Goal: Transaction & Acquisition: Obtain resource

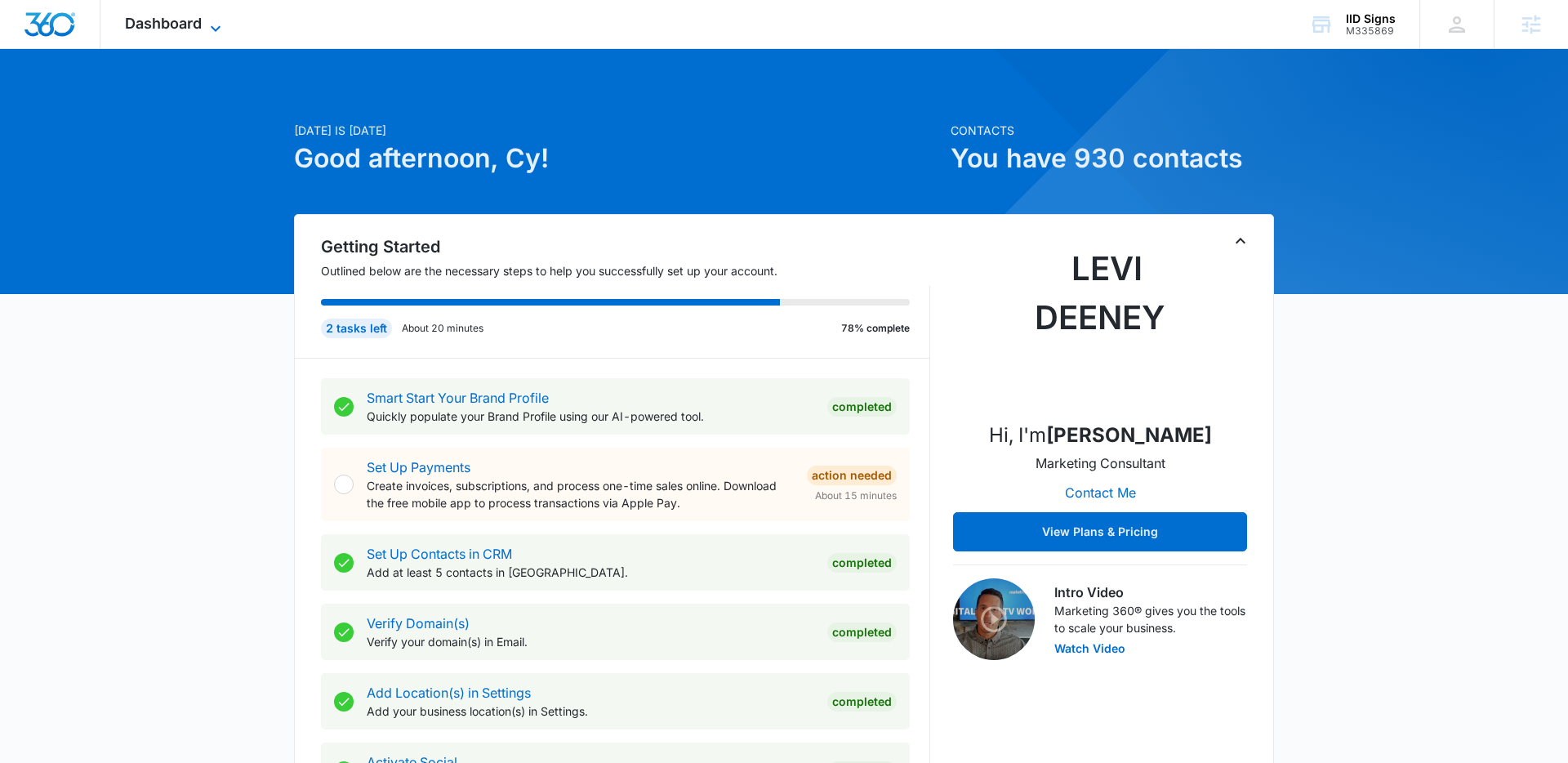
click at [210, 24] on icon at bounding box center [215, 28] width 20 height 20
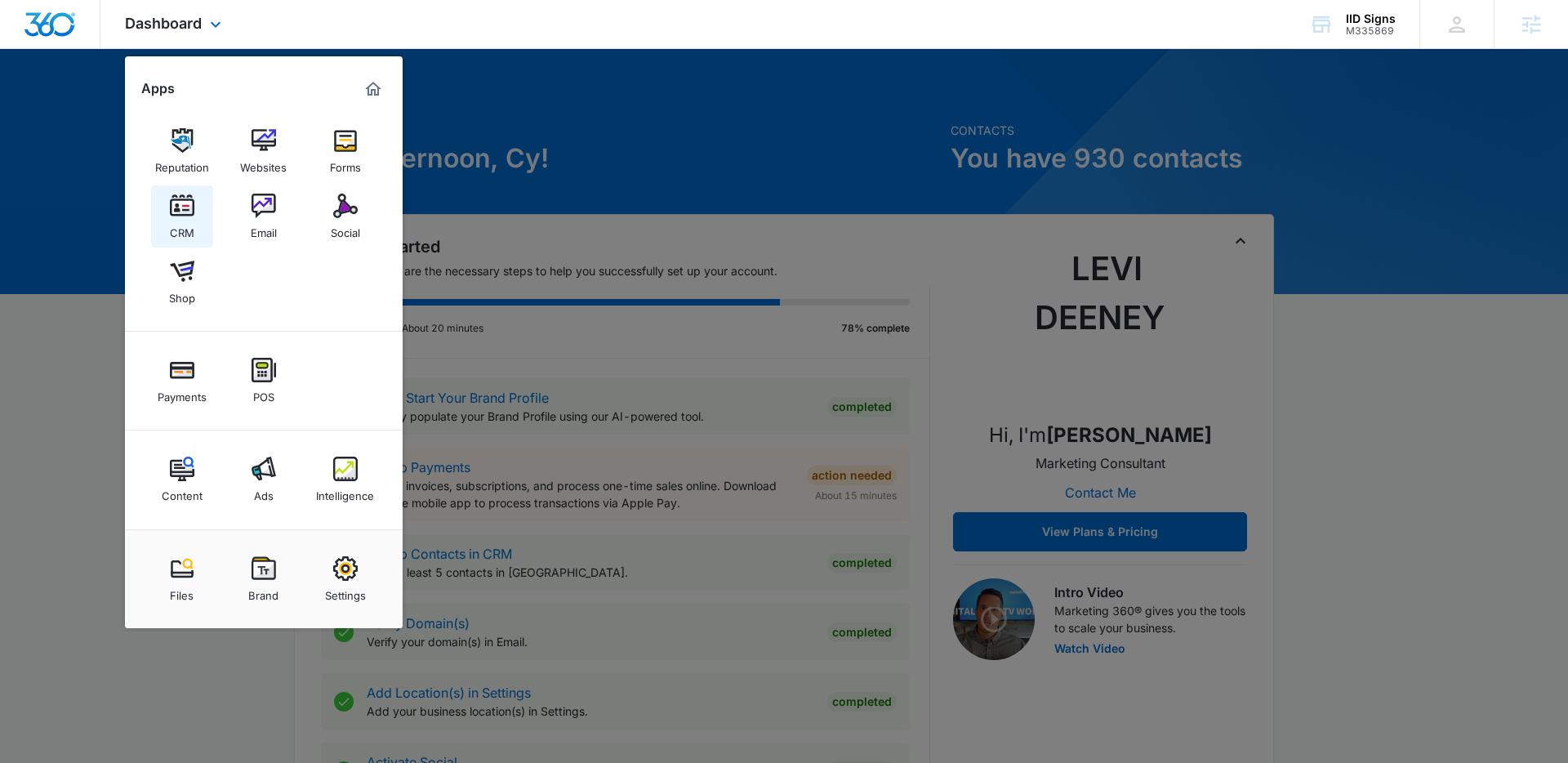
click at [188, 214] on img at bounding box center [182, 206] width 25 height 25
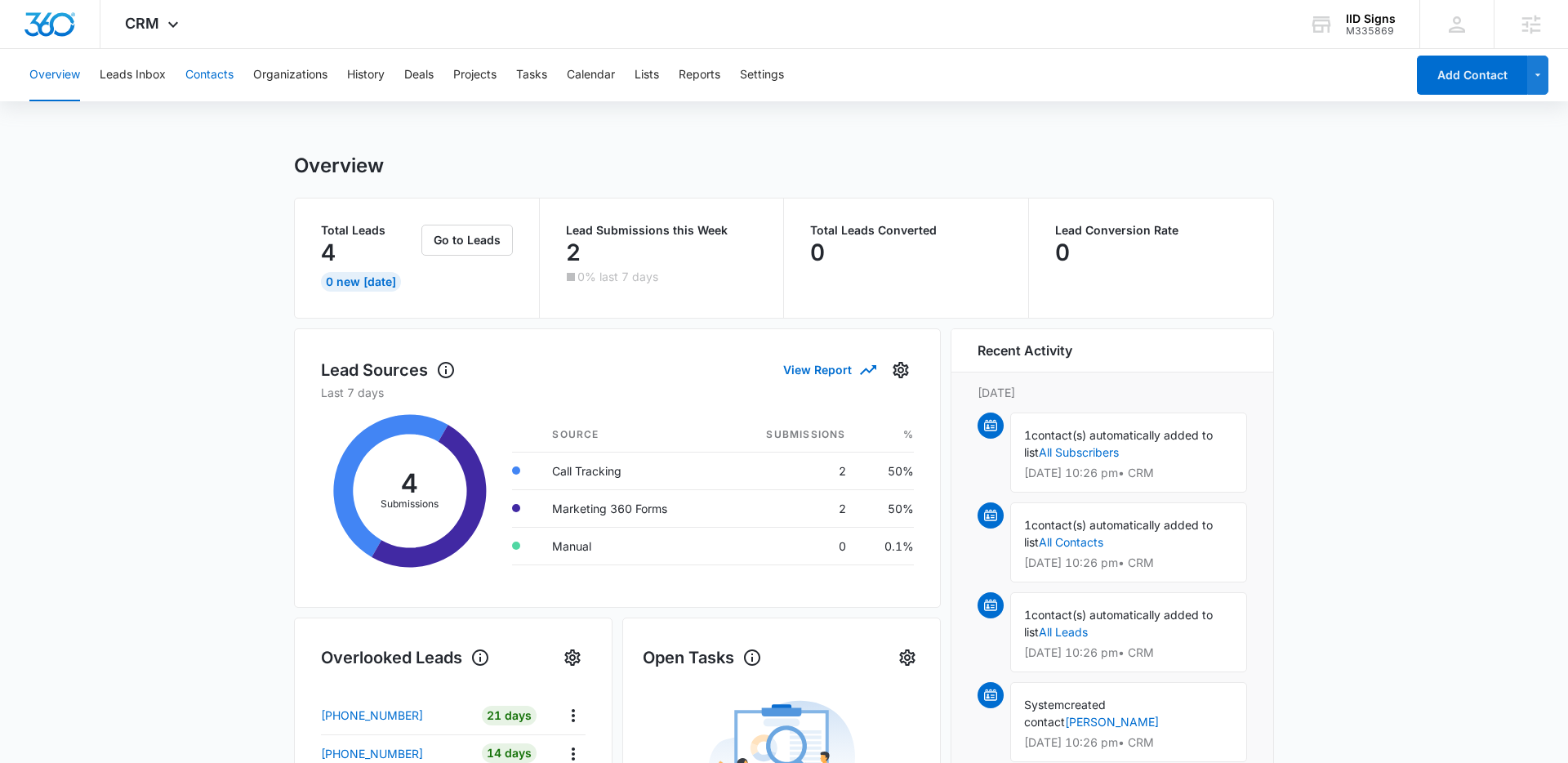
click at [211, 82] on button "Contacts" at bounding box center [209, 75] width 48 height 52
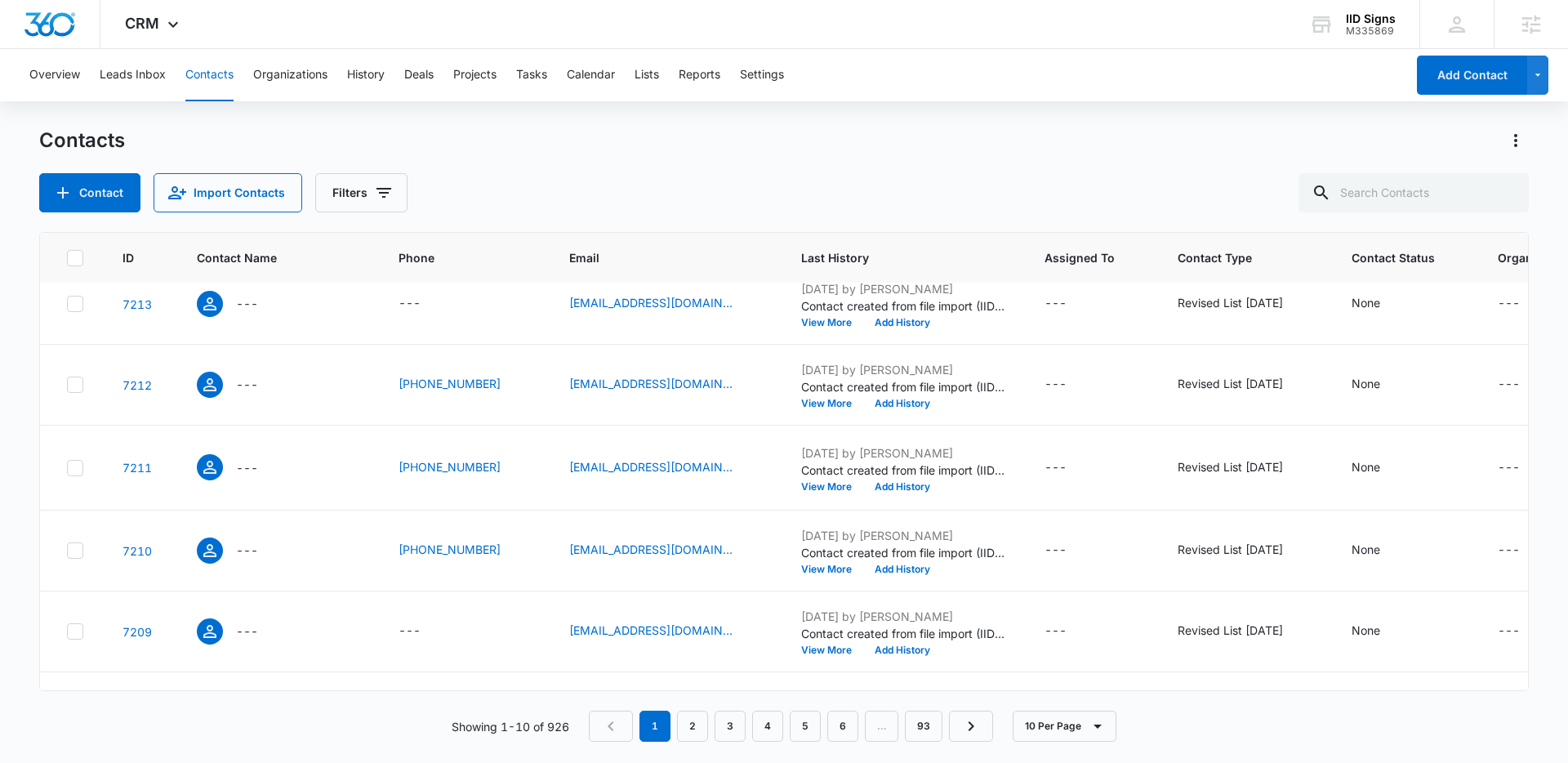
scroll to position [443, 0]
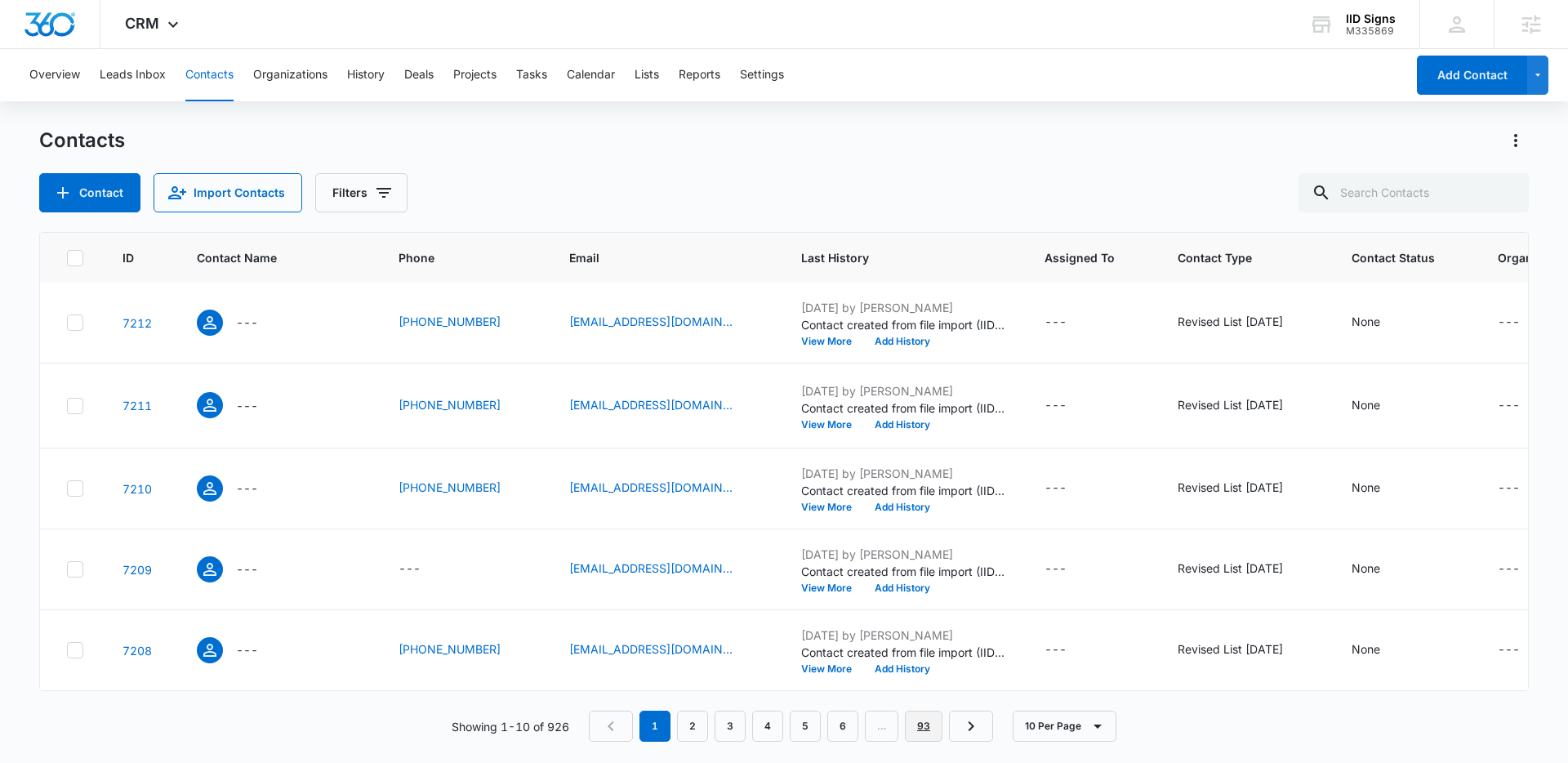
click at [932, 720] on link "93" at bounding box center [924, 726] width 38 height 31
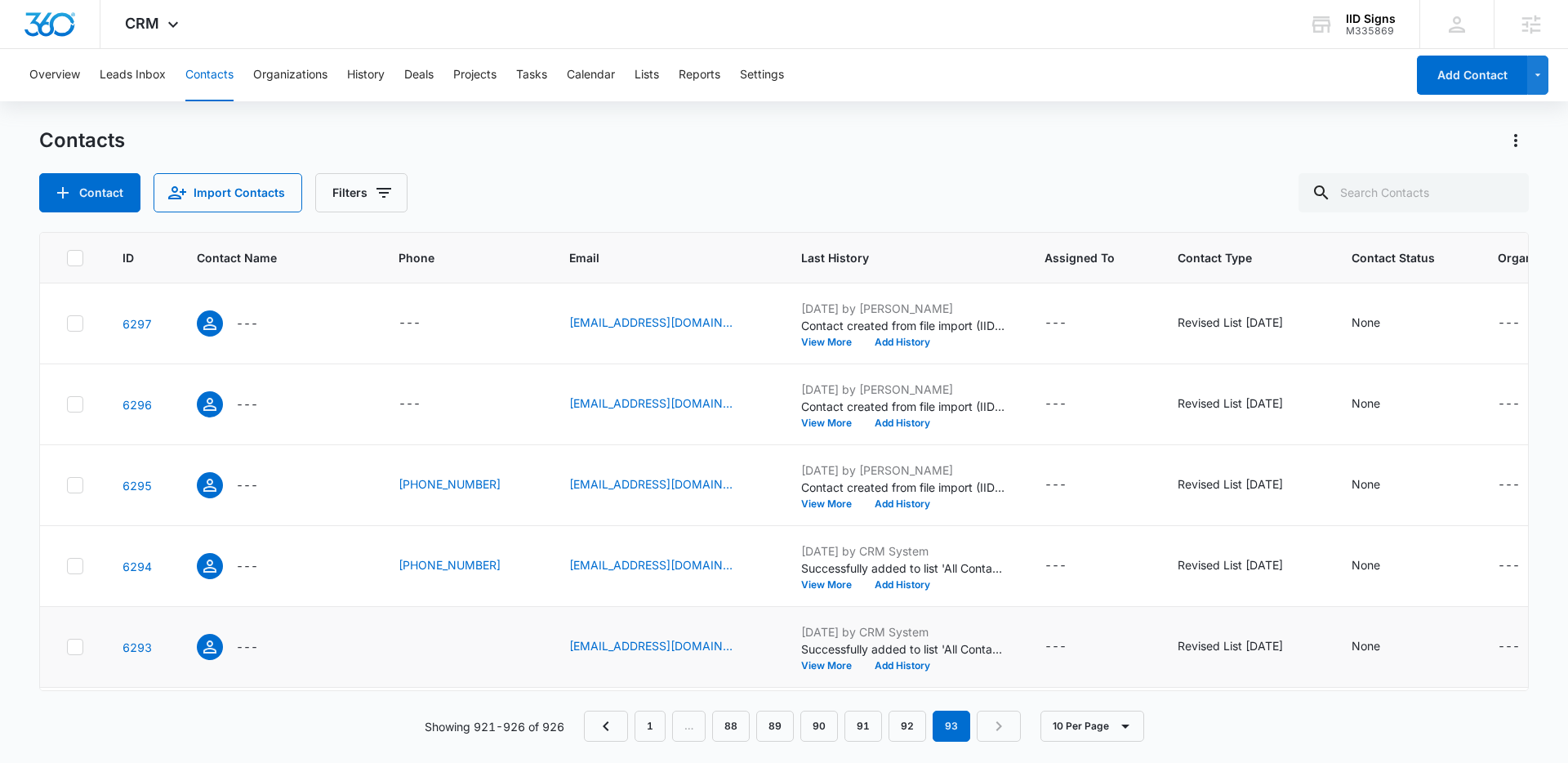
scroll to position [82, 0]
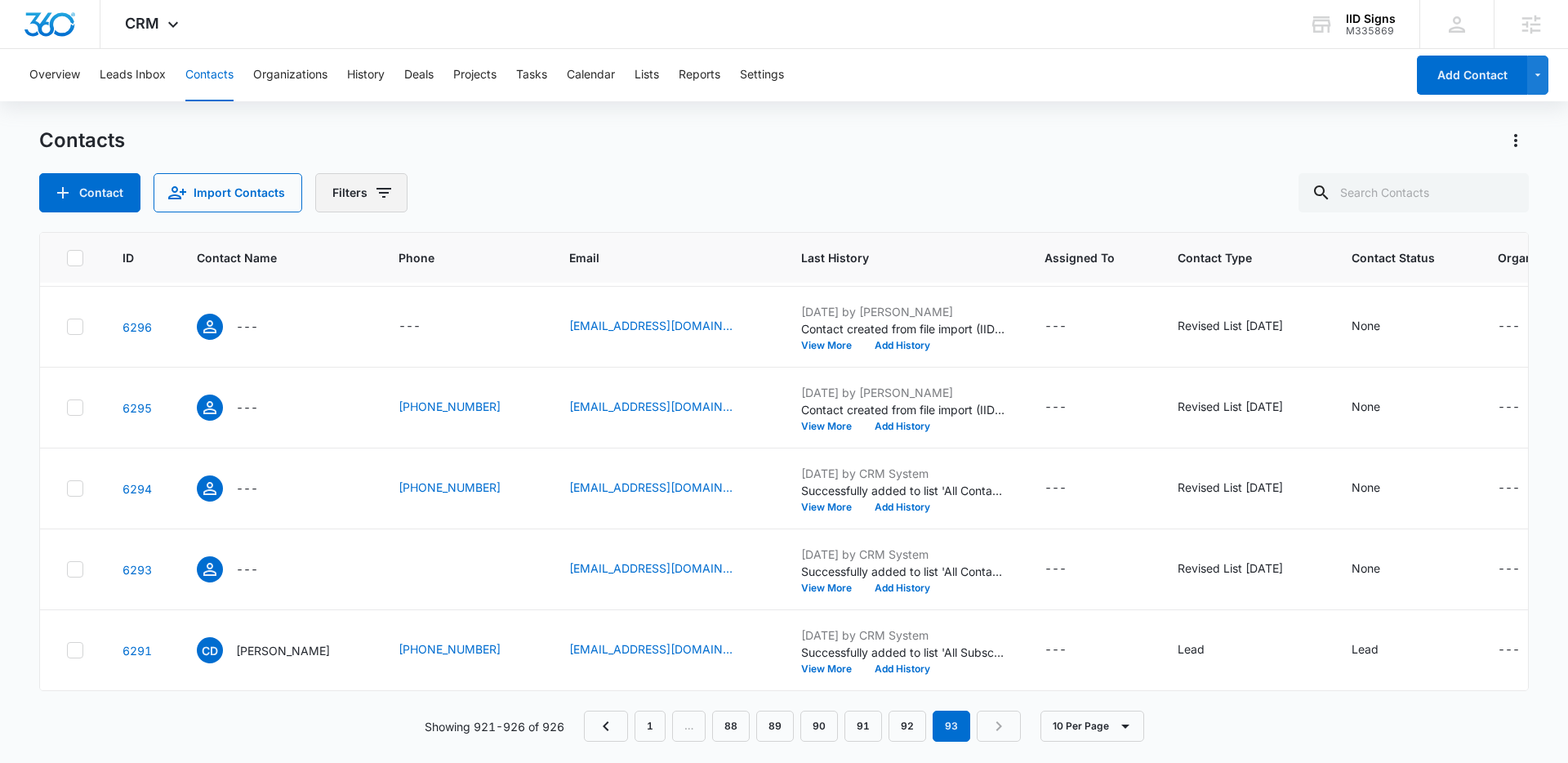
click at [381, 193] on icon "Filters" at bounding box center [384, 192] width 20 height 20
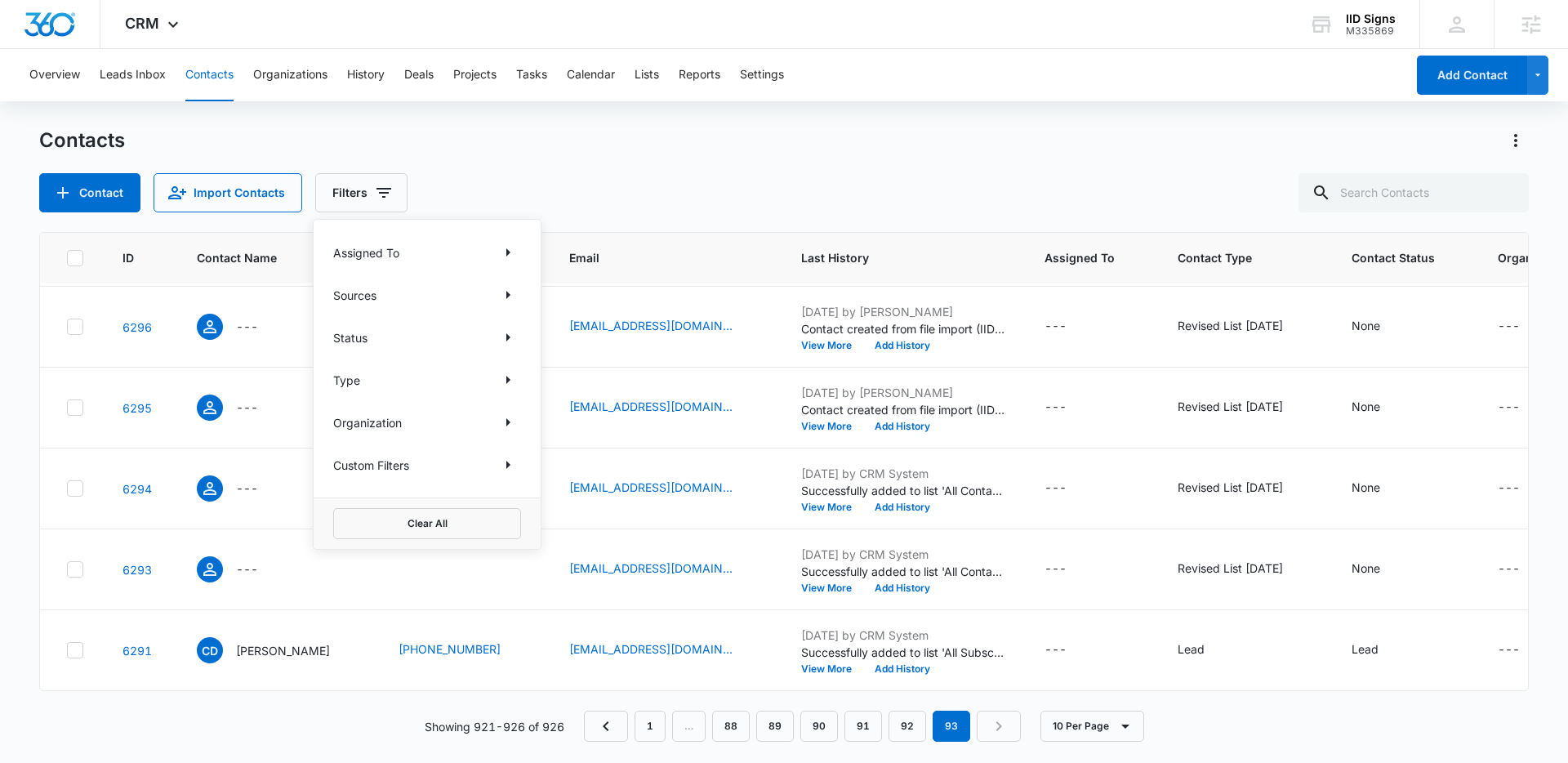
click at [442, 466] on div "Custom Filters" at bounding box center [426, 465] width 188 height 26
click at [486, 463] on div "Custom Filters" at bounding box center [426, 465] width 188 height 26
click at [503, 464] on icon "Show Custom Filters filters" at bounding box center [507, 465] width 20 height 20
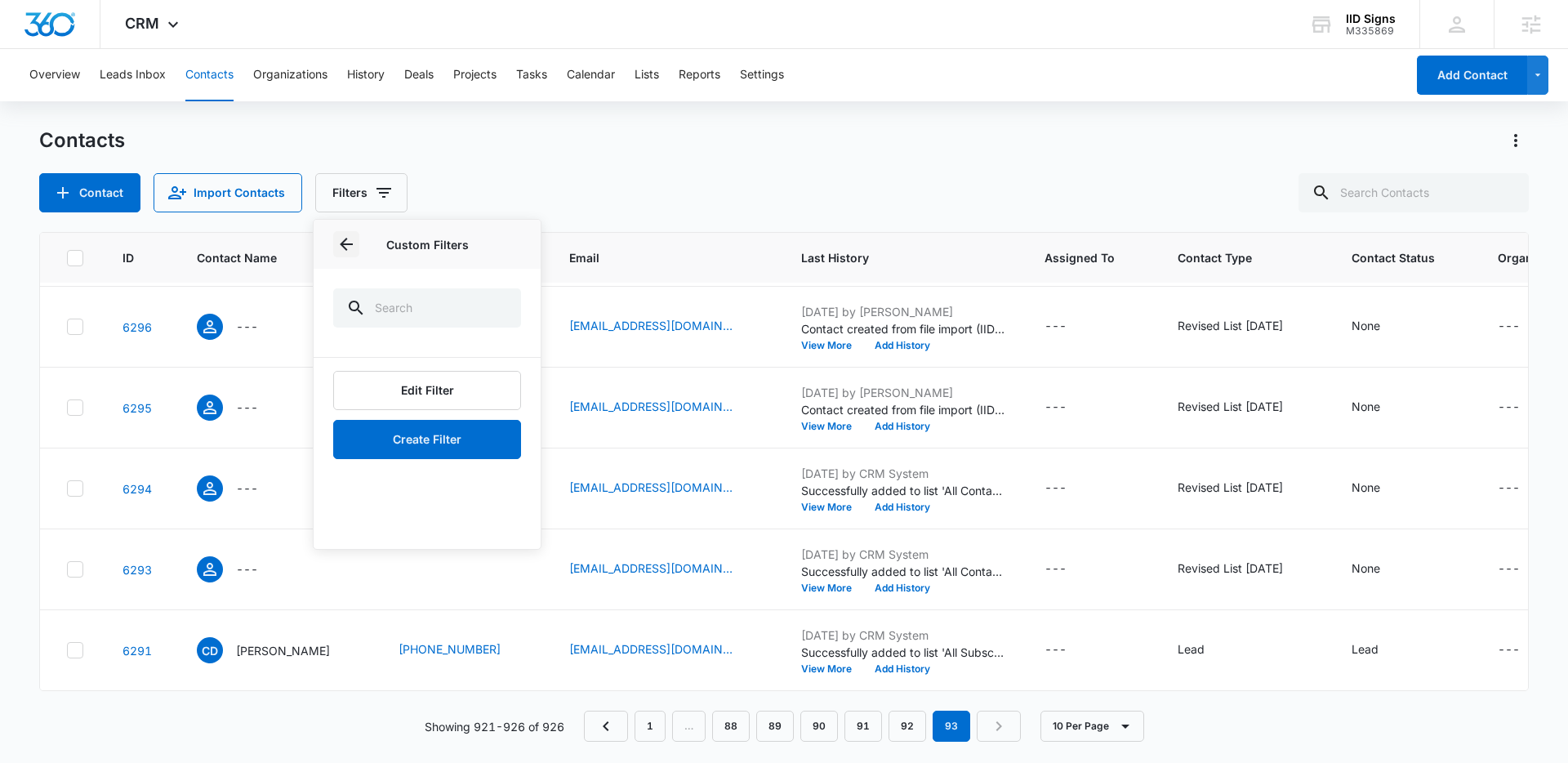
click at [342, 236] on icon "Back" at bounding box center [346, 244] width 20 height 20
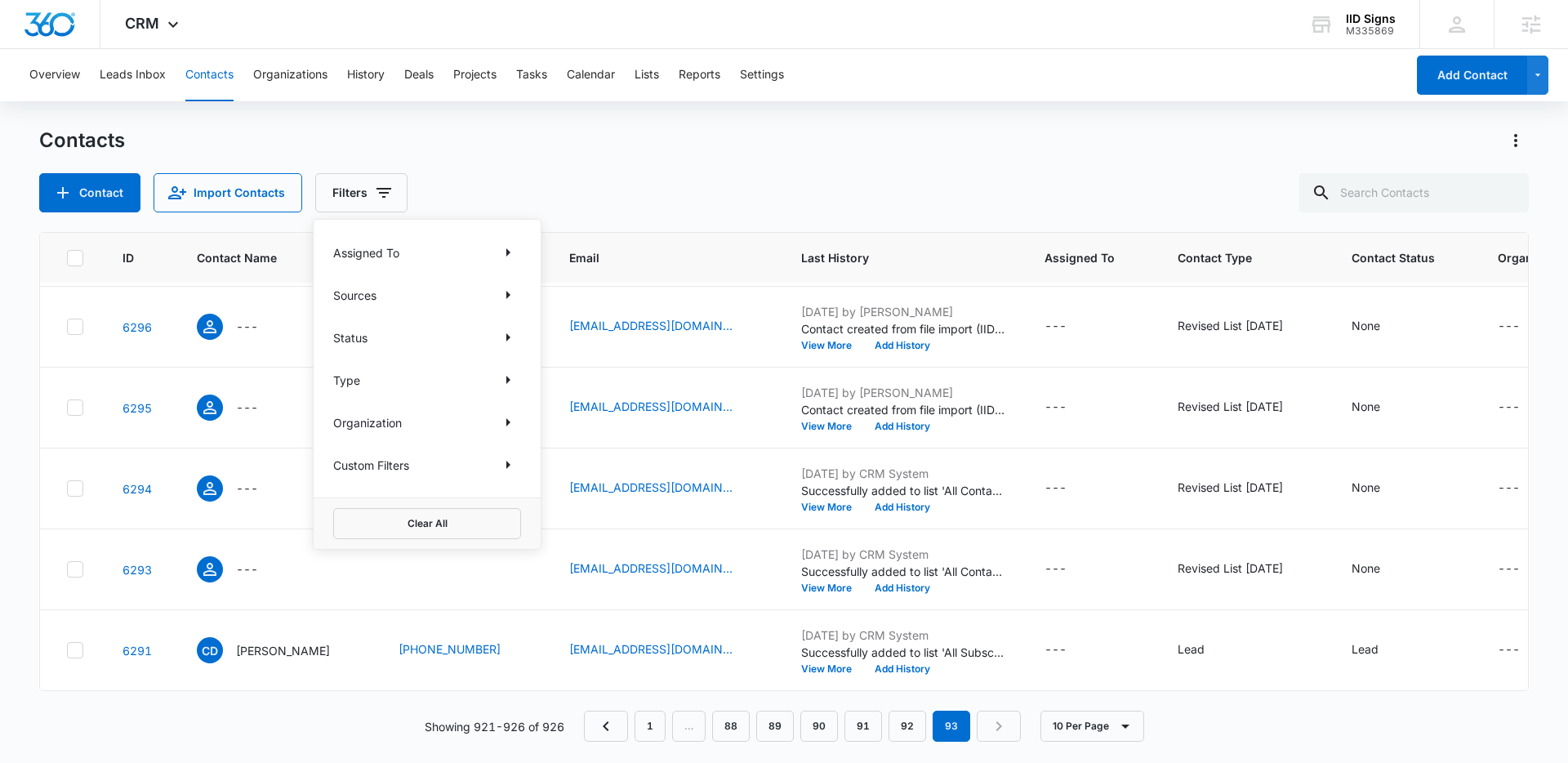
click at [352, 235] on div "Assigned To Sources Status Type Organization Custom Filters" at bounding box center [427, 358] width 227 height 278
click at [364, 187] on button "Filters" at bounding box center [361, 193] width 92 height 40
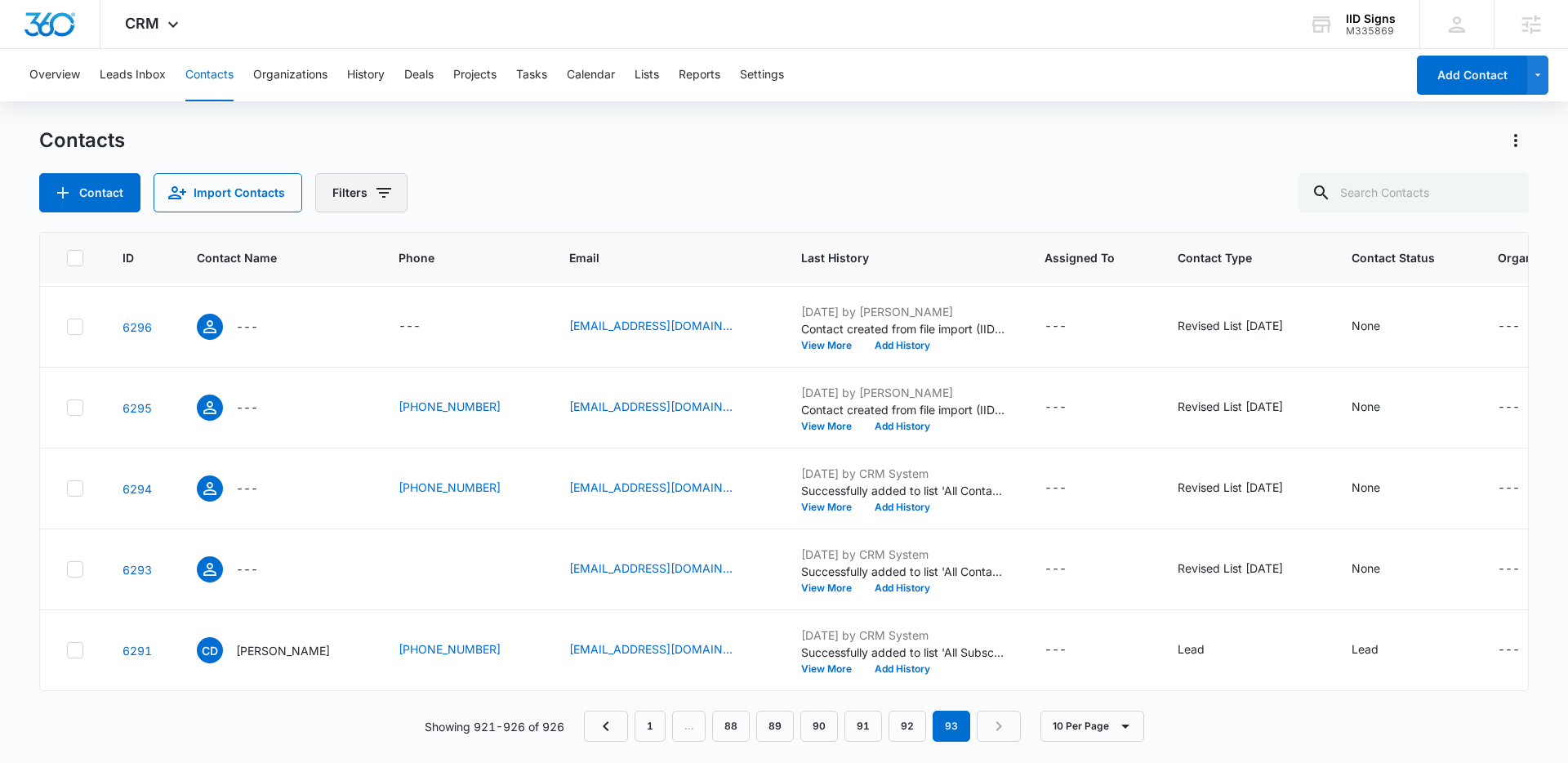
click at [376, 188] on icon "Filters" at bounding box center [384, 192] width 15 height 9
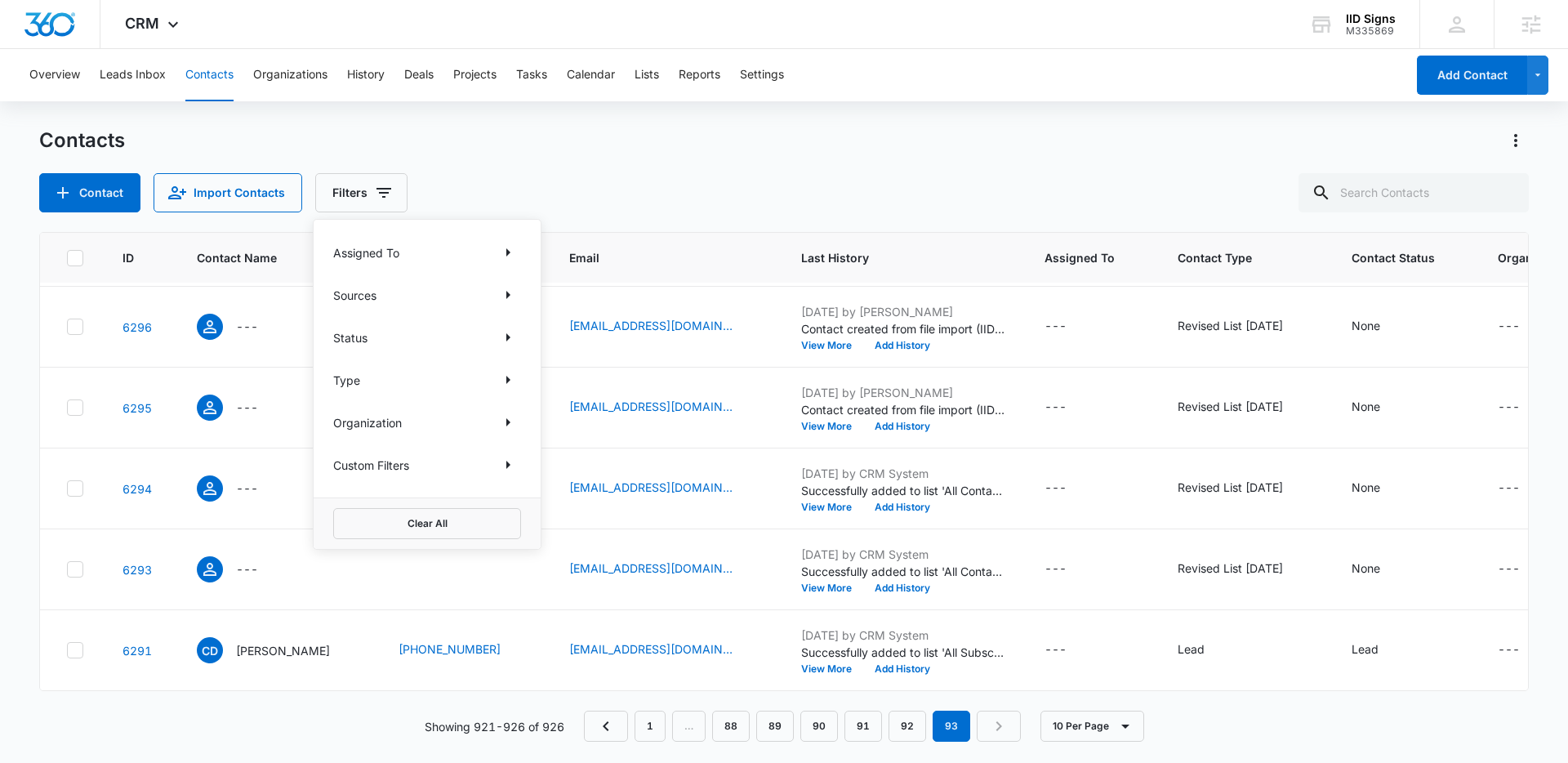
click at [376, 332] on div "Status" at bounding box center [426, 338] width 188 height 26
click at [379, 381] on div "Type" at bounding box center [426, 380] width 188 height 26
click at [500, 371] on icon "Show Type filters" at bounding box center [507, 379] width 20 height 20
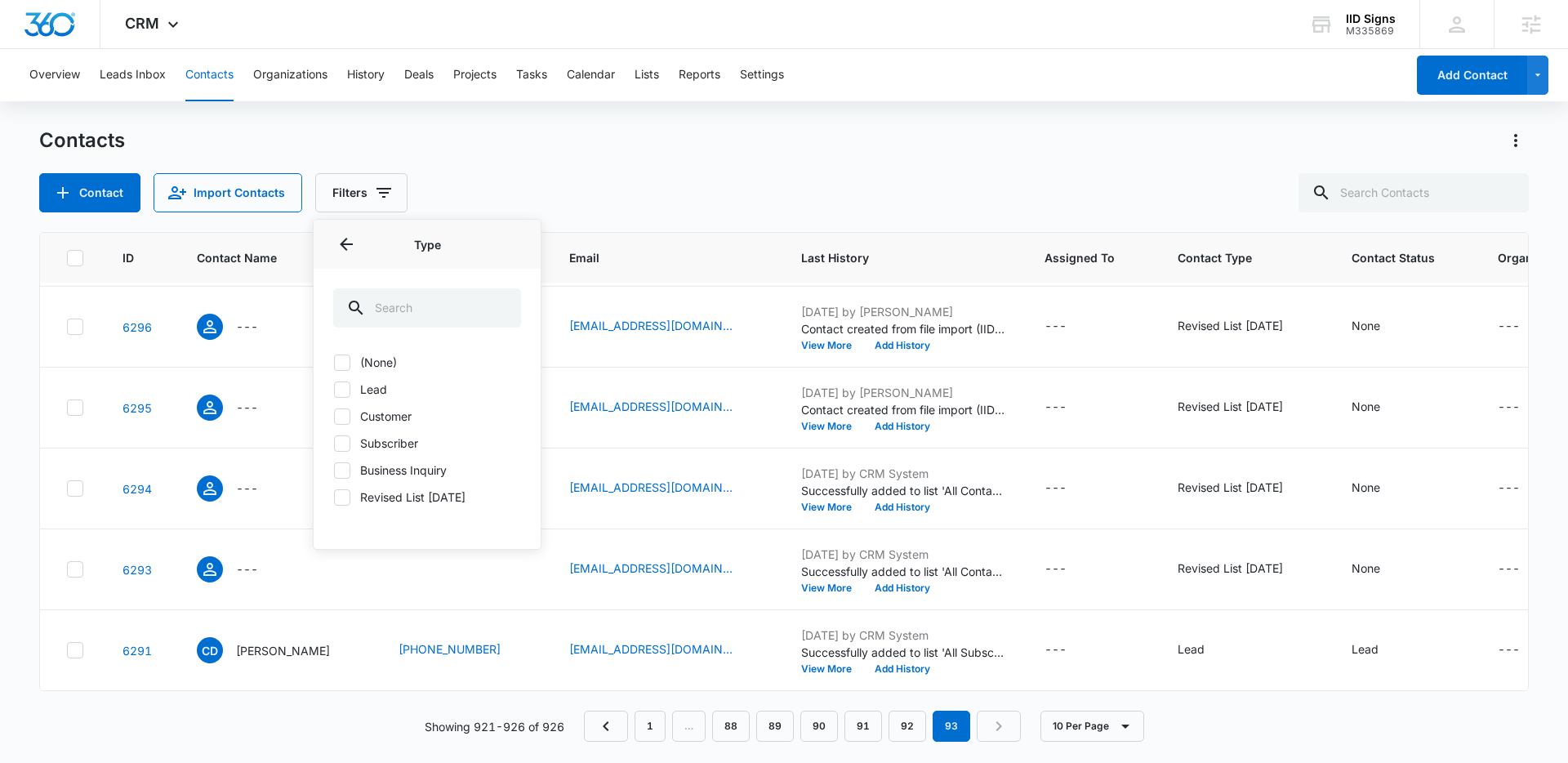
click at [347, 492] on icon at bounding box center [342, 498] width 15 height 15
click at [334, 497] on input "Revised List October 2025" at bounding box center [333, 497] width 1 height 1
checkbox input "true"
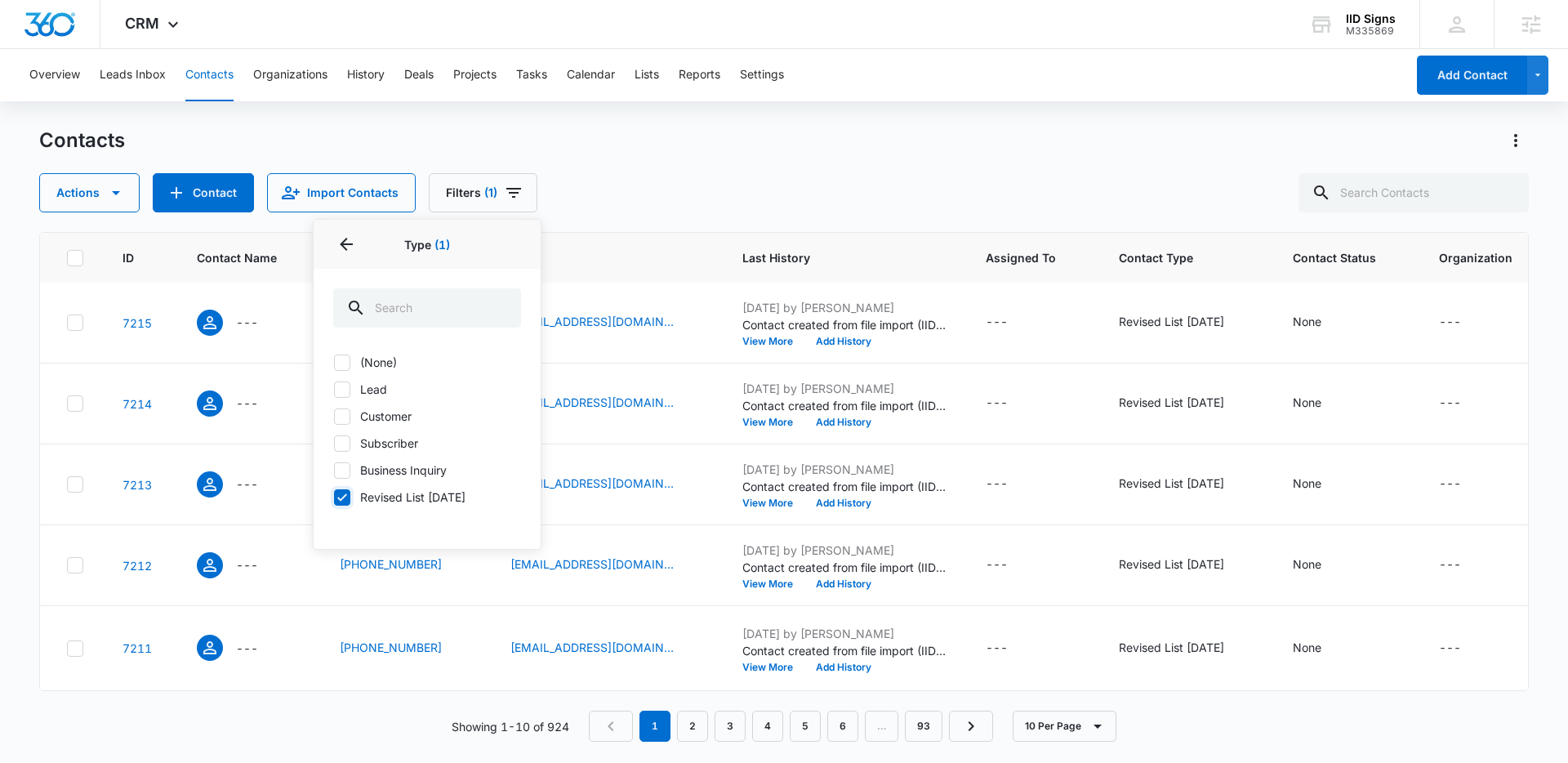
scroll to position [0, 0]
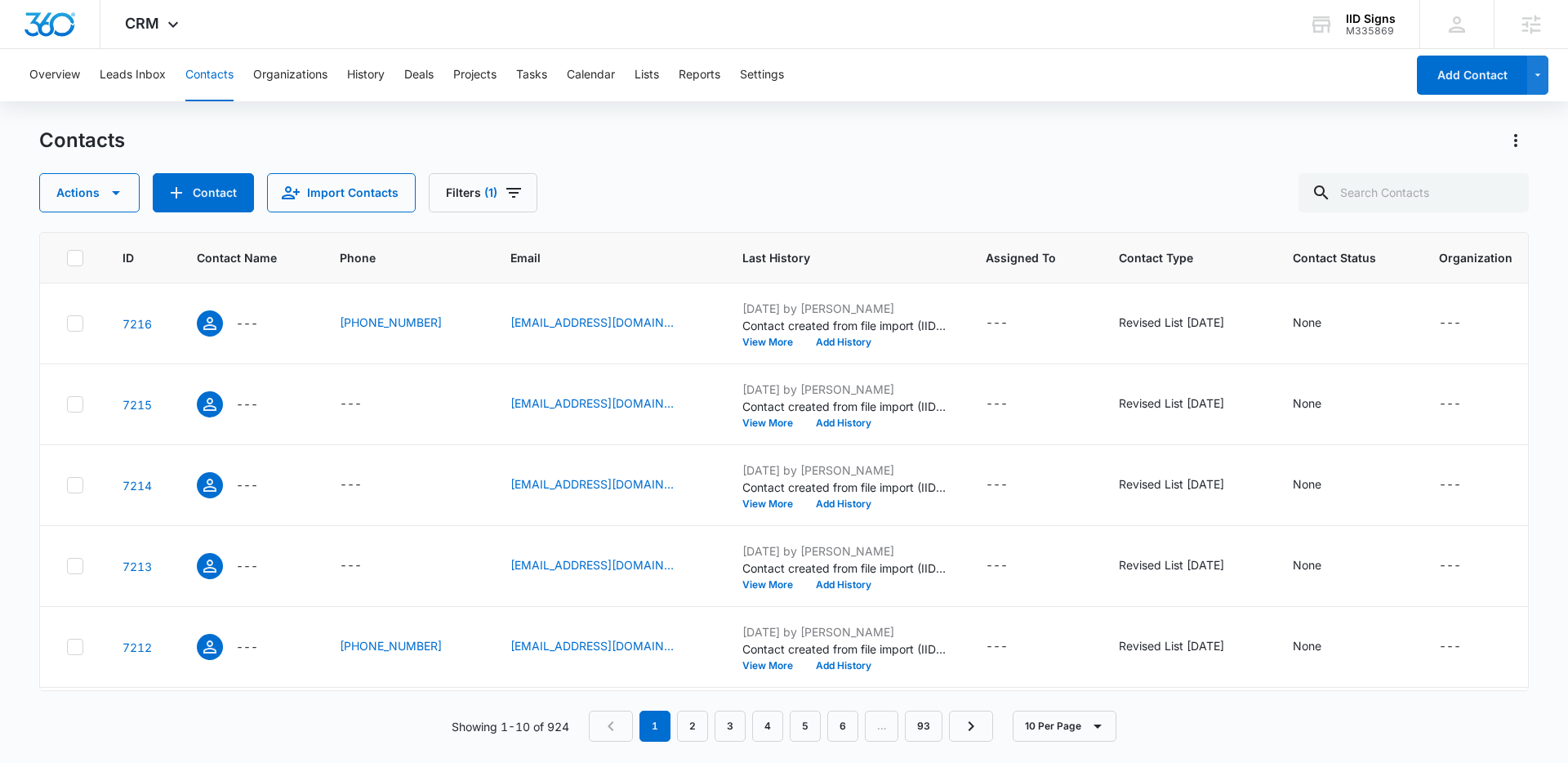
click at [601, 203] on div "Actions Contact Import Contacts Filters (1)" at bounding box center [784, 193] width 1490 height 40
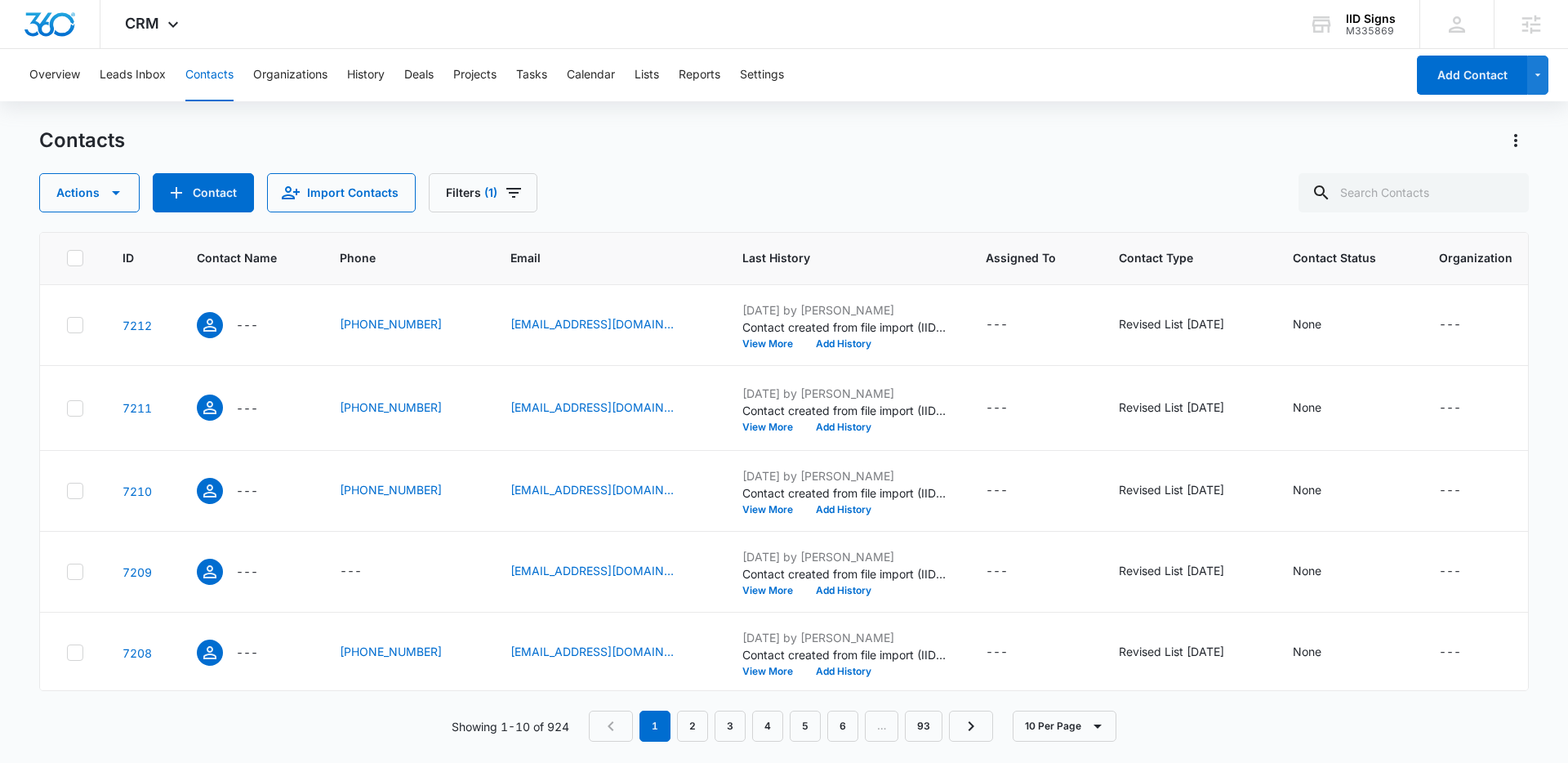
scroll to position [443, 0]
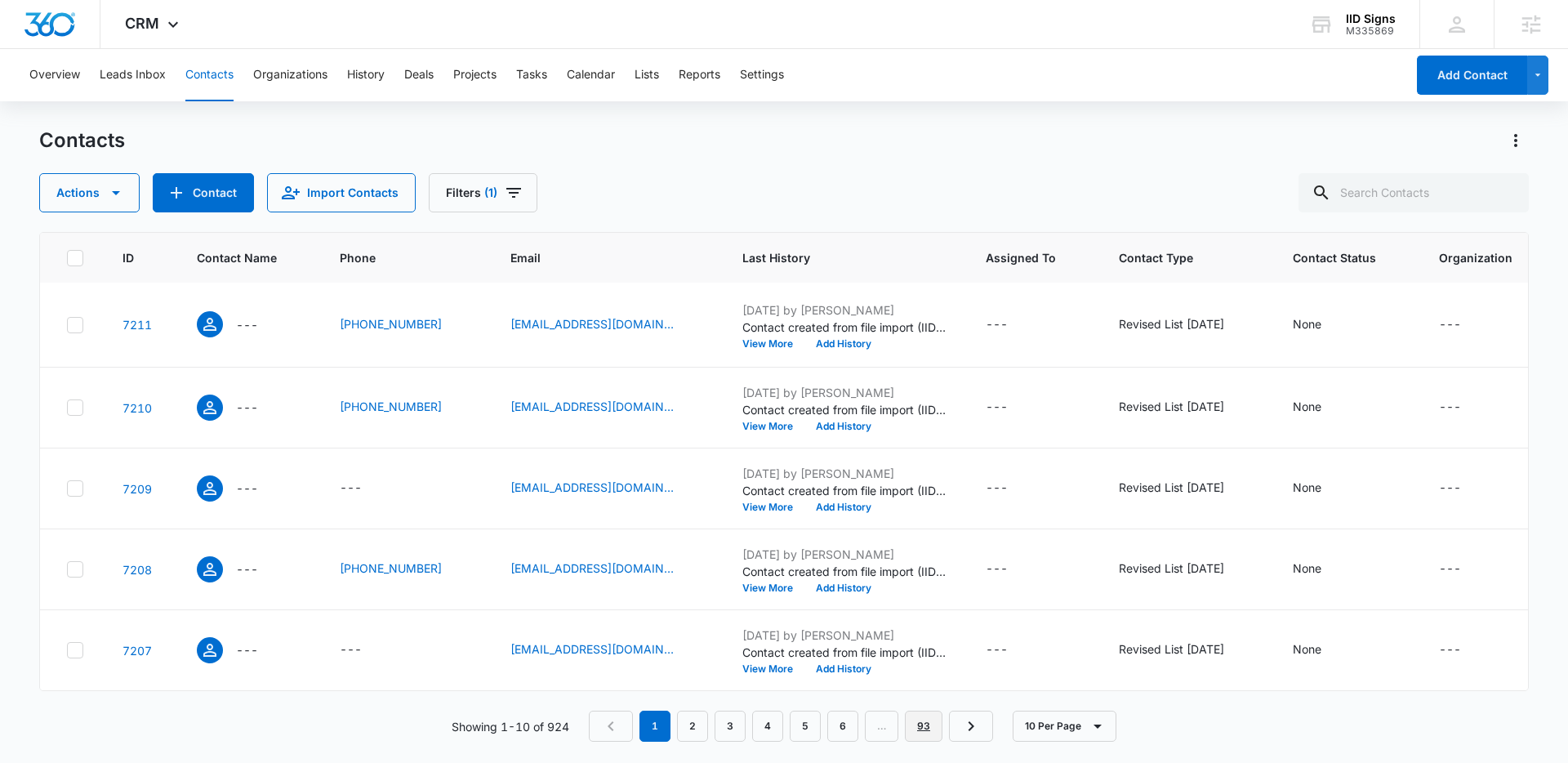
click at [927, 722] on link "93" at bounding box center [924, 726] width 38 height 31
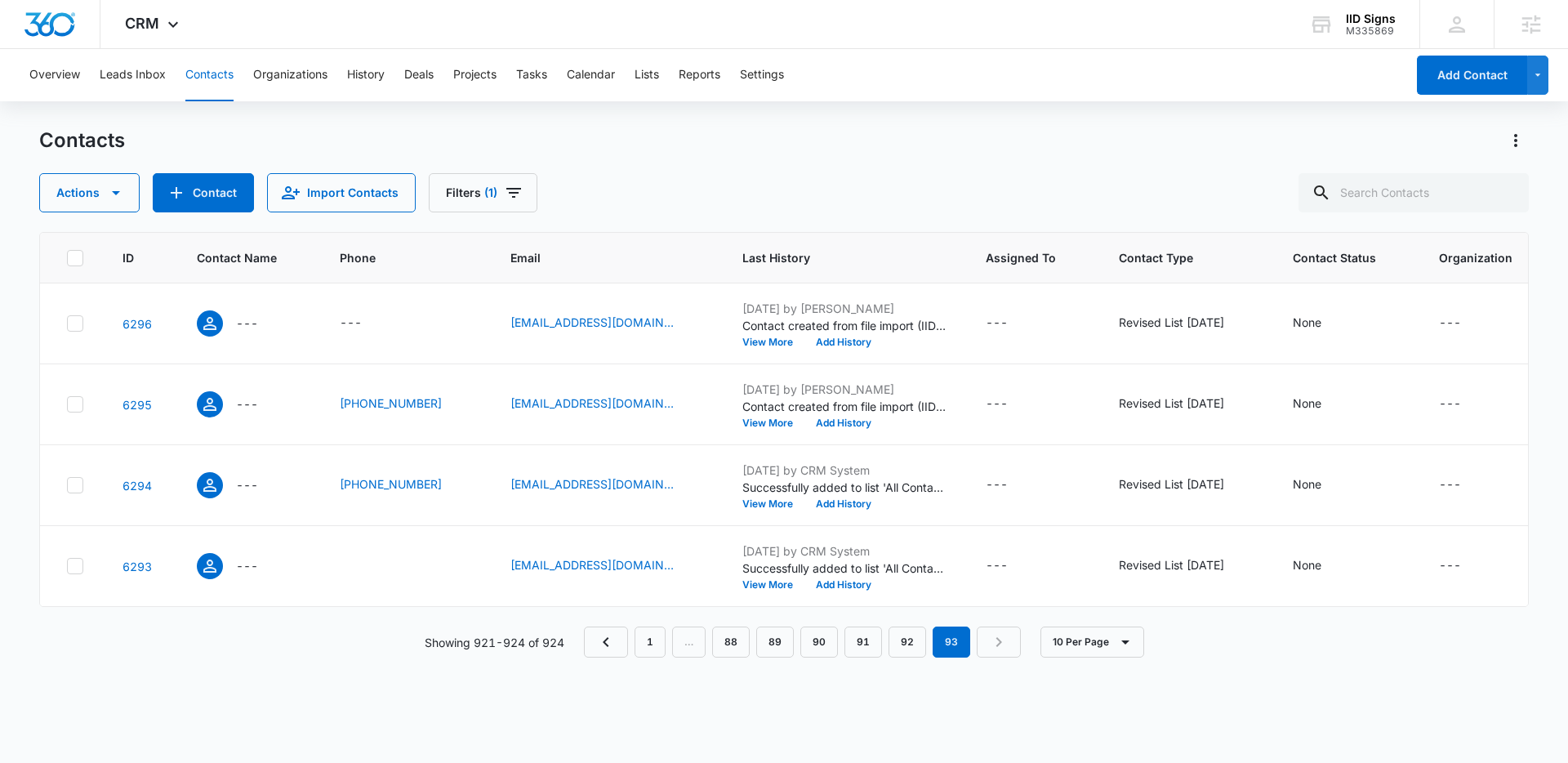
scroll to position [0, 0]
click at [908, 657] on link "92" at bounding box center [908, 641] width 38 height 31
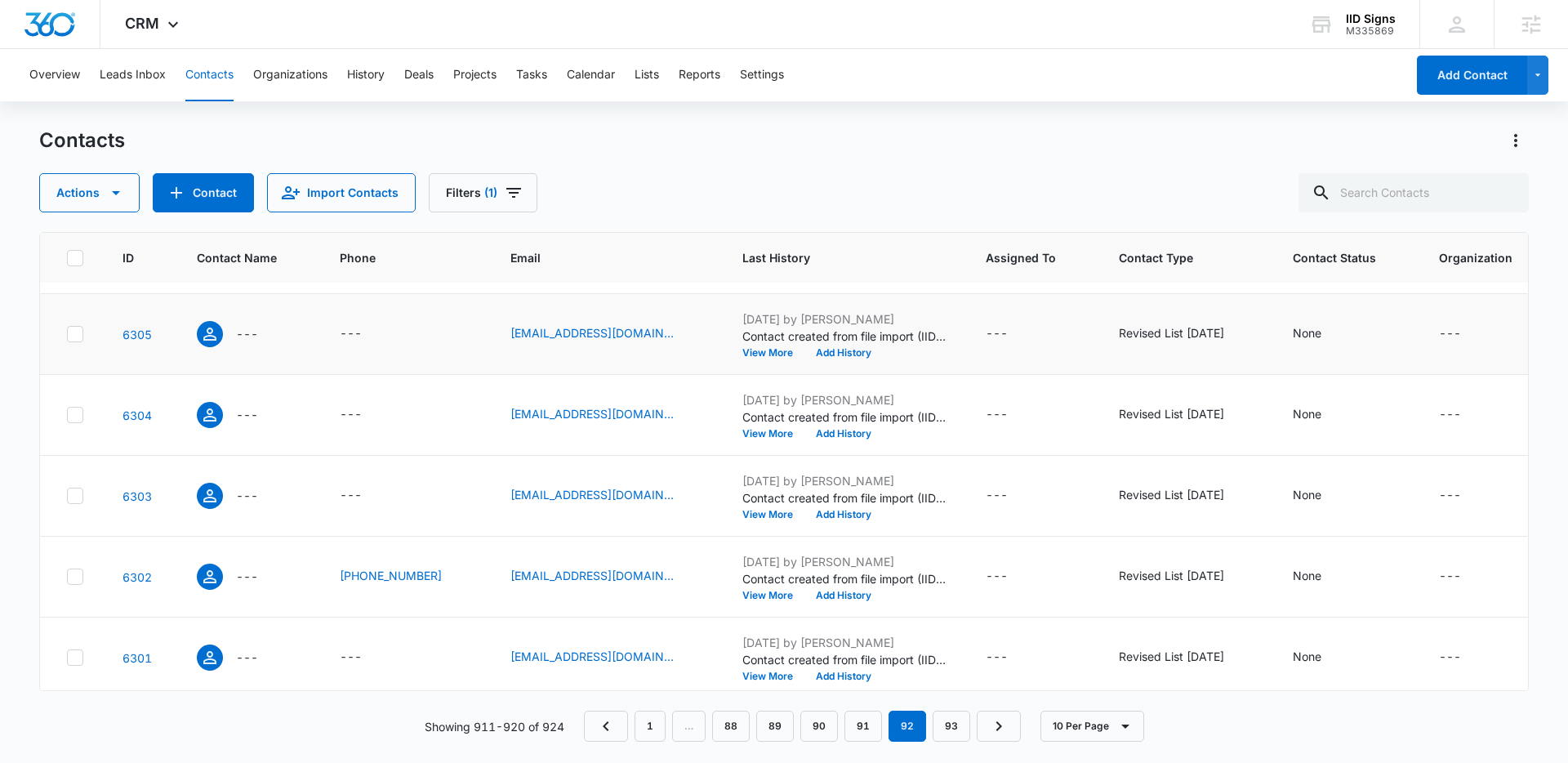
scroll to position [72, 0]
click at [492, 199] on span "(1)" at bounding box center [491, 192] width 13 height 11
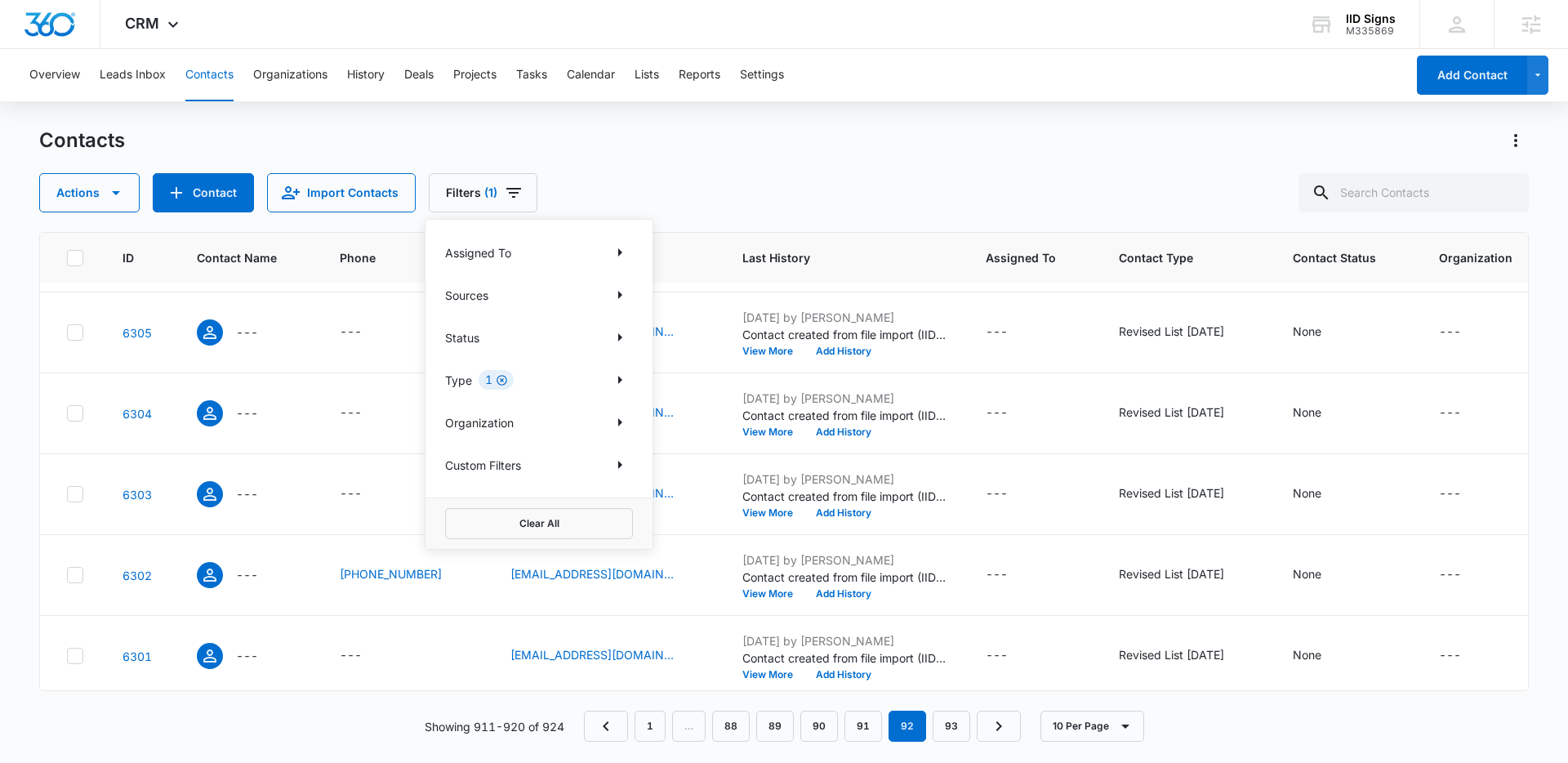
click at [504, 379] on icon "Clear" at bounding box center [502, 380] width 12 height 12
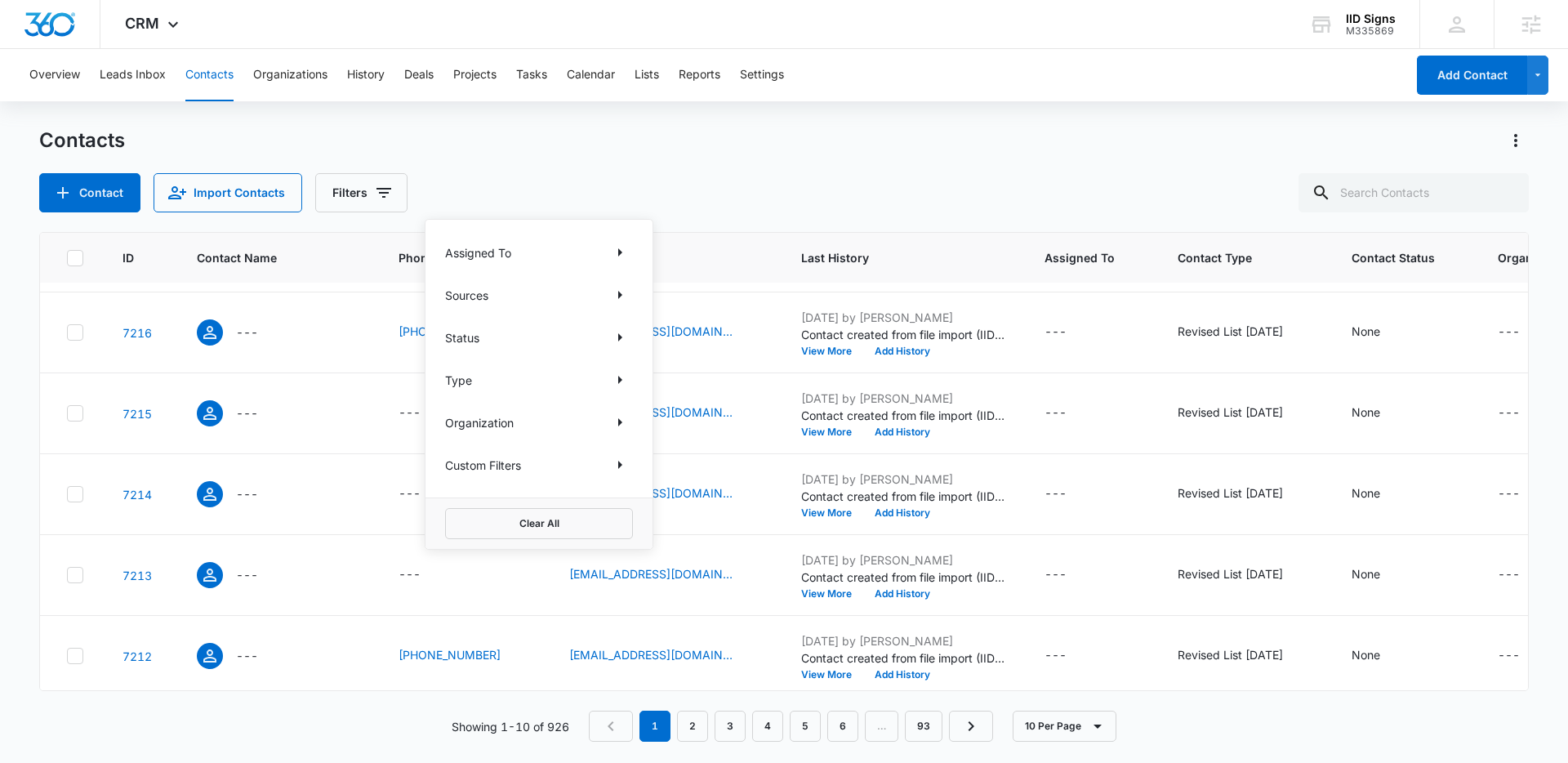
scroll to position [0, 0]
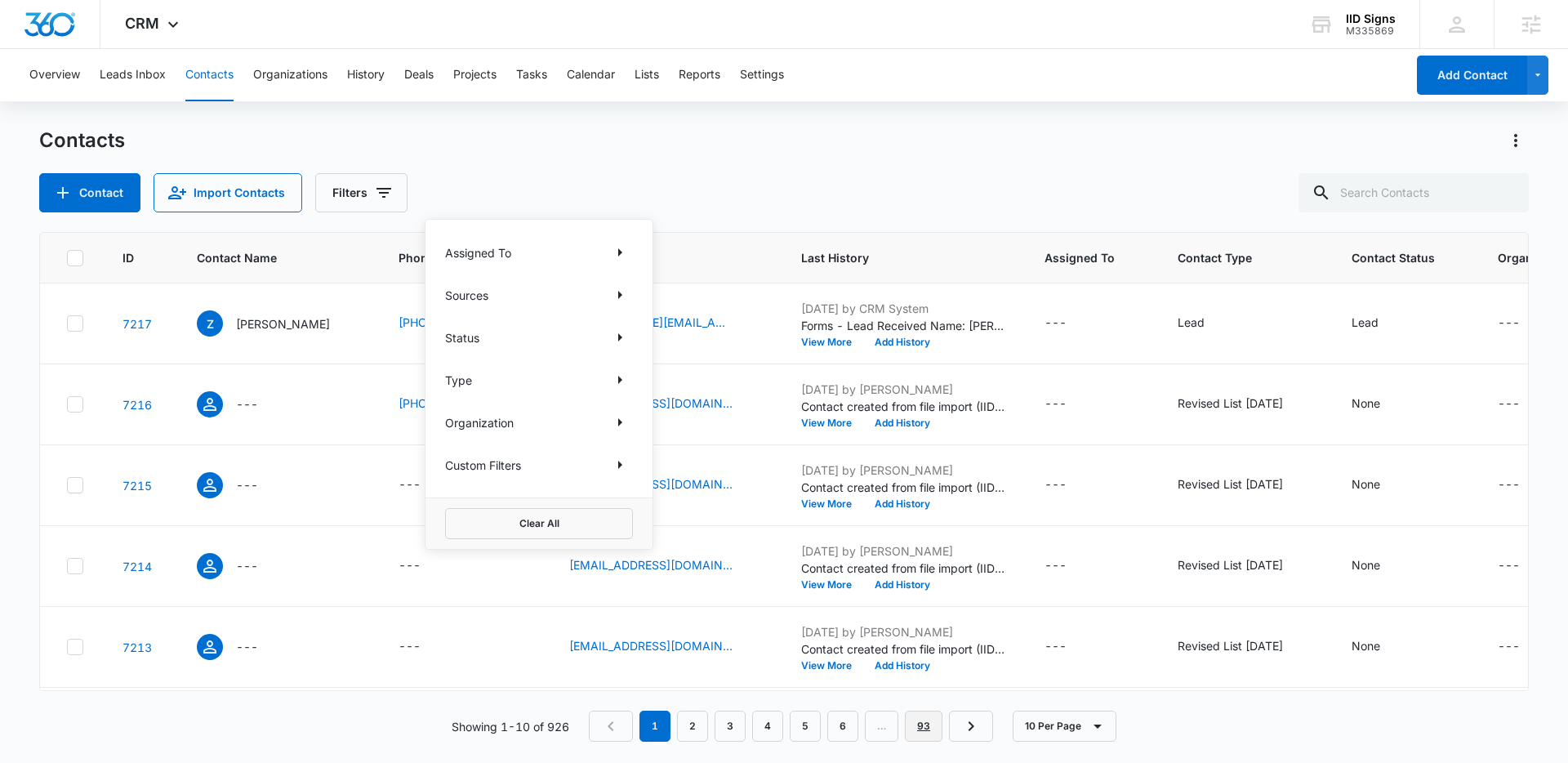
click at [934, 731] on link "93" at bounding box center [924, 726] width 38 height 31
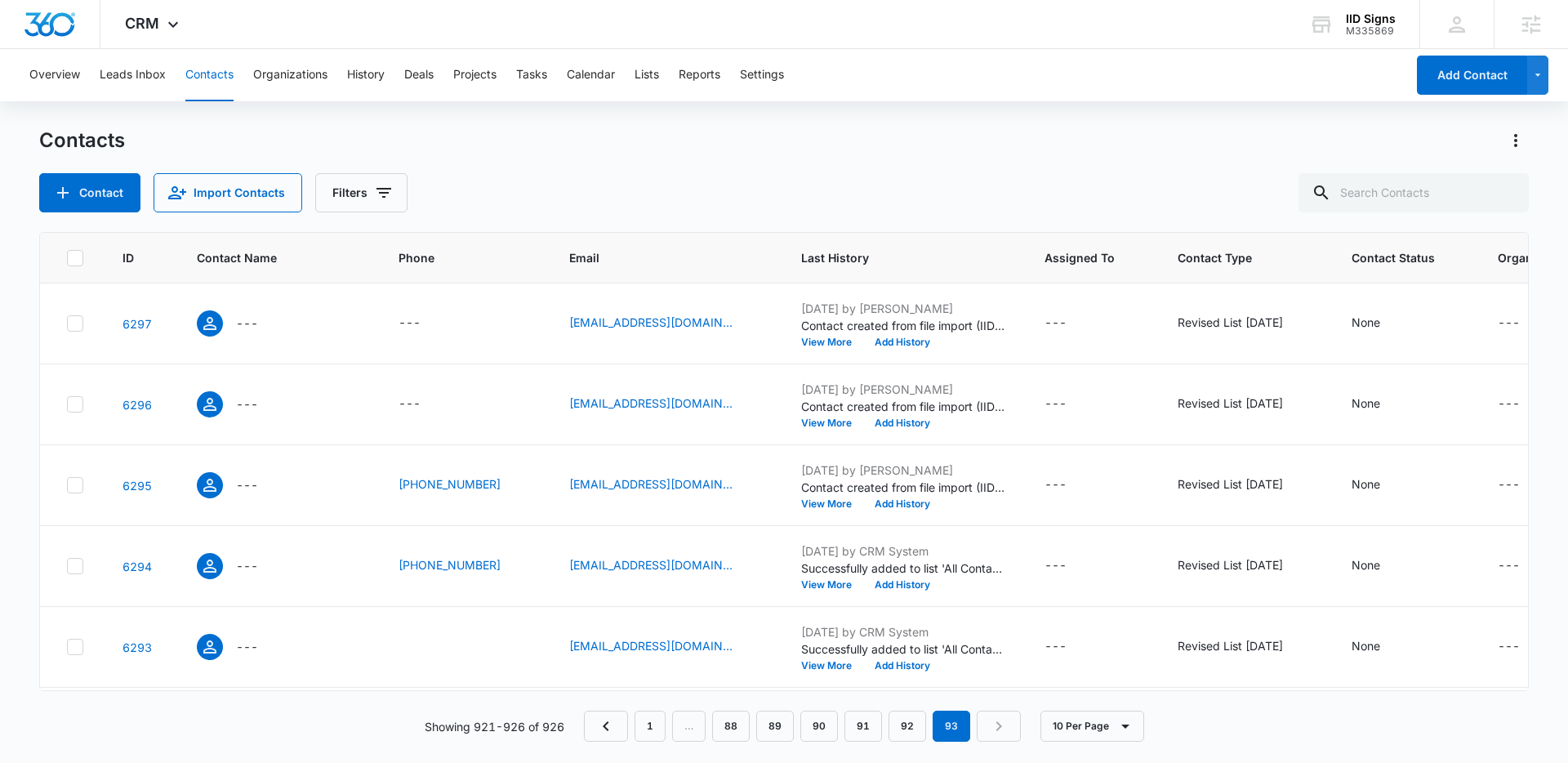
click at [985, 724] on nav "1 … 88 89 90 91 92 93" at bounding box center [801, 726] width 437 height 31
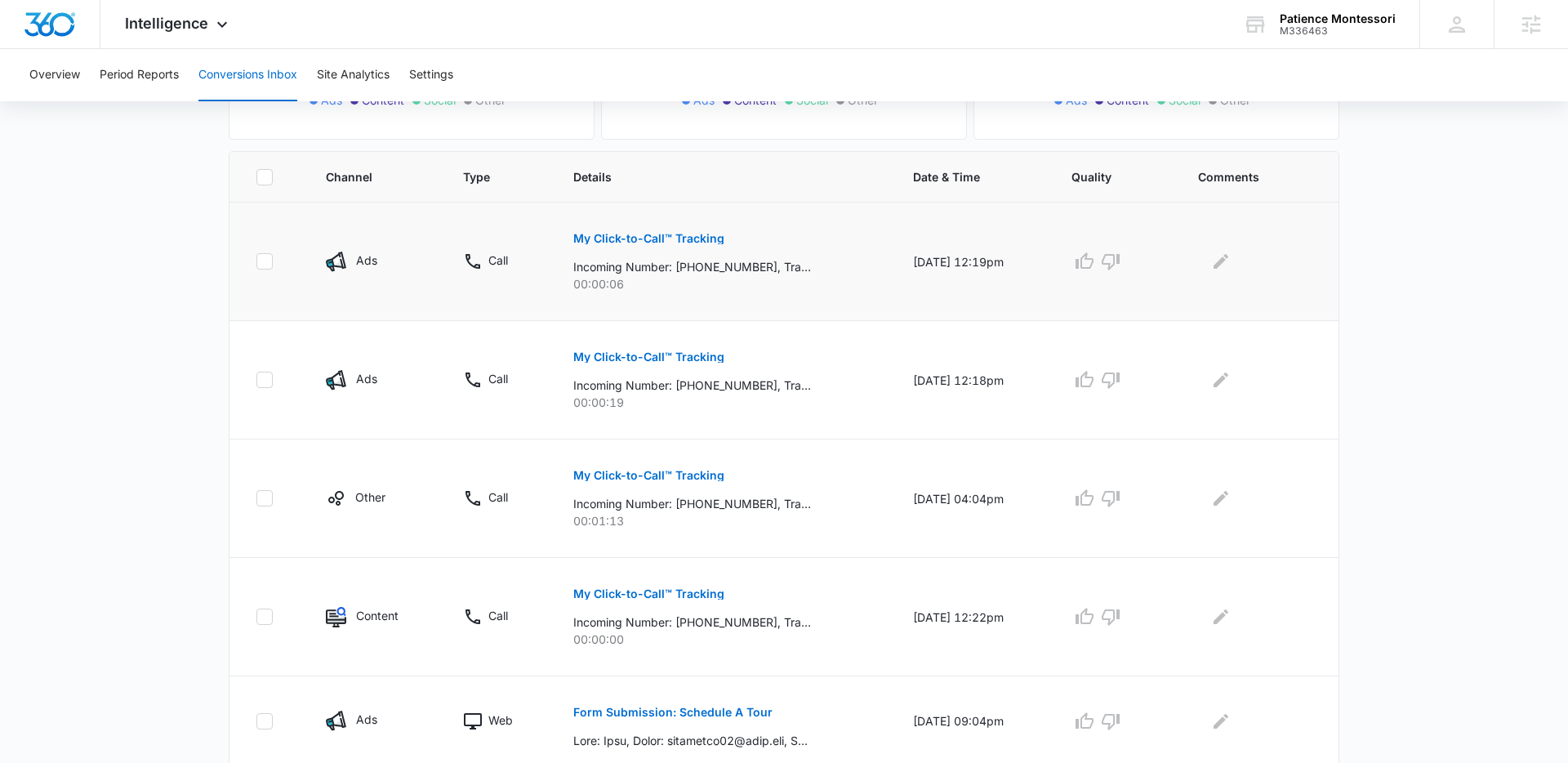
scroll to position [332, 0]
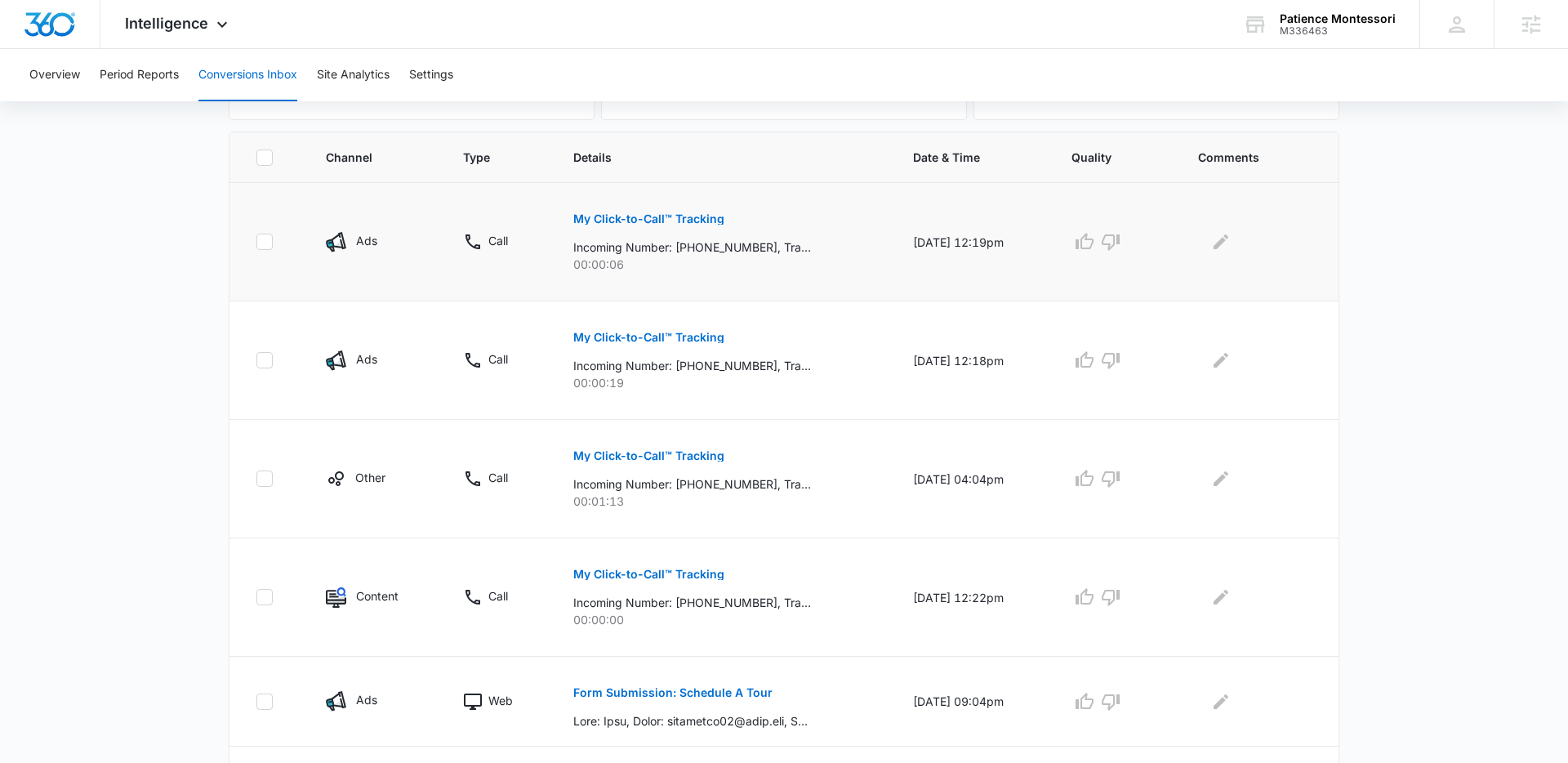
click at [609, 222] on p "My Click-to-Call™ Tracking" at bounding box center [649, 219] width 151 height 11
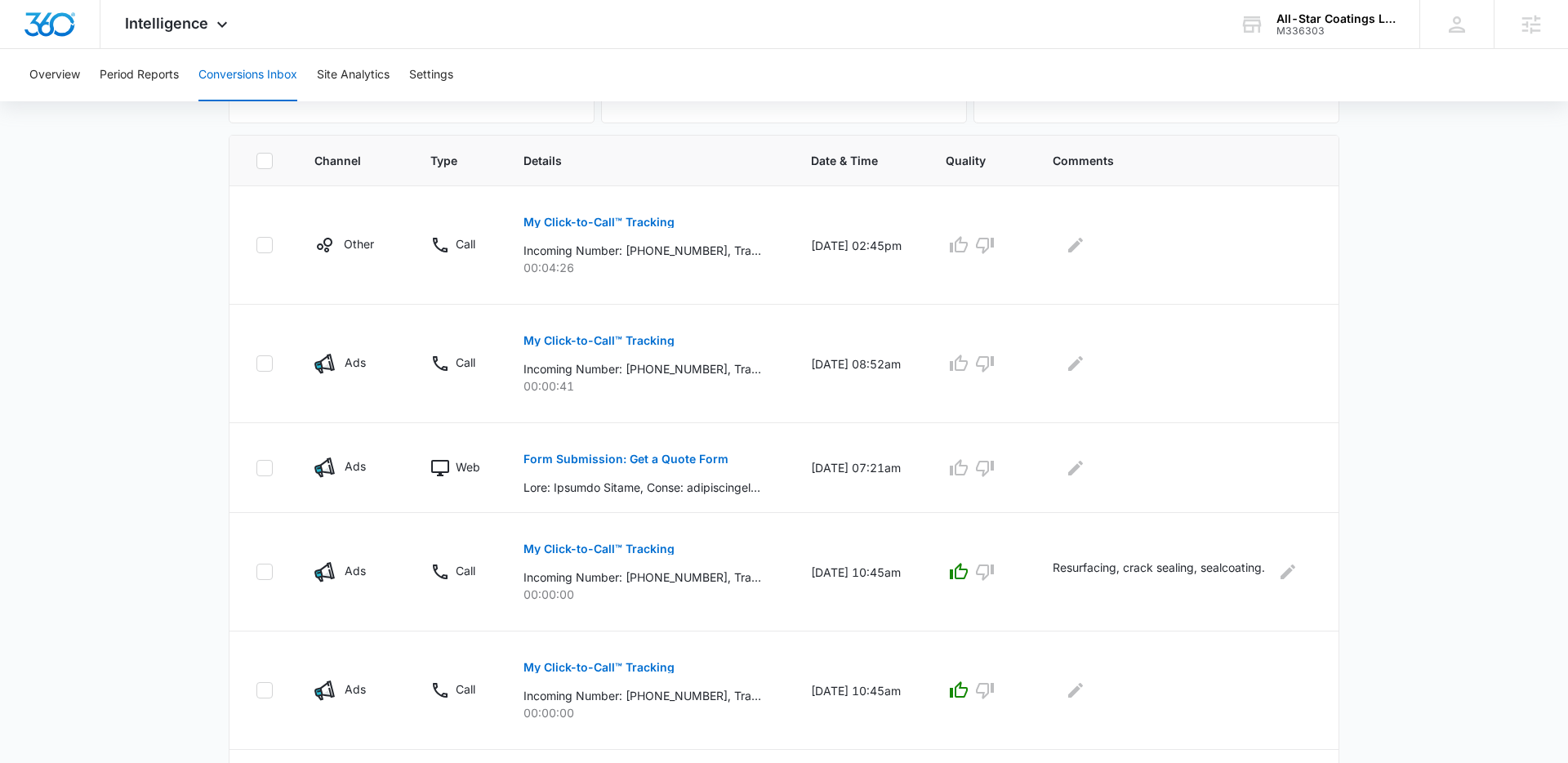
scroll to position [335, 0]
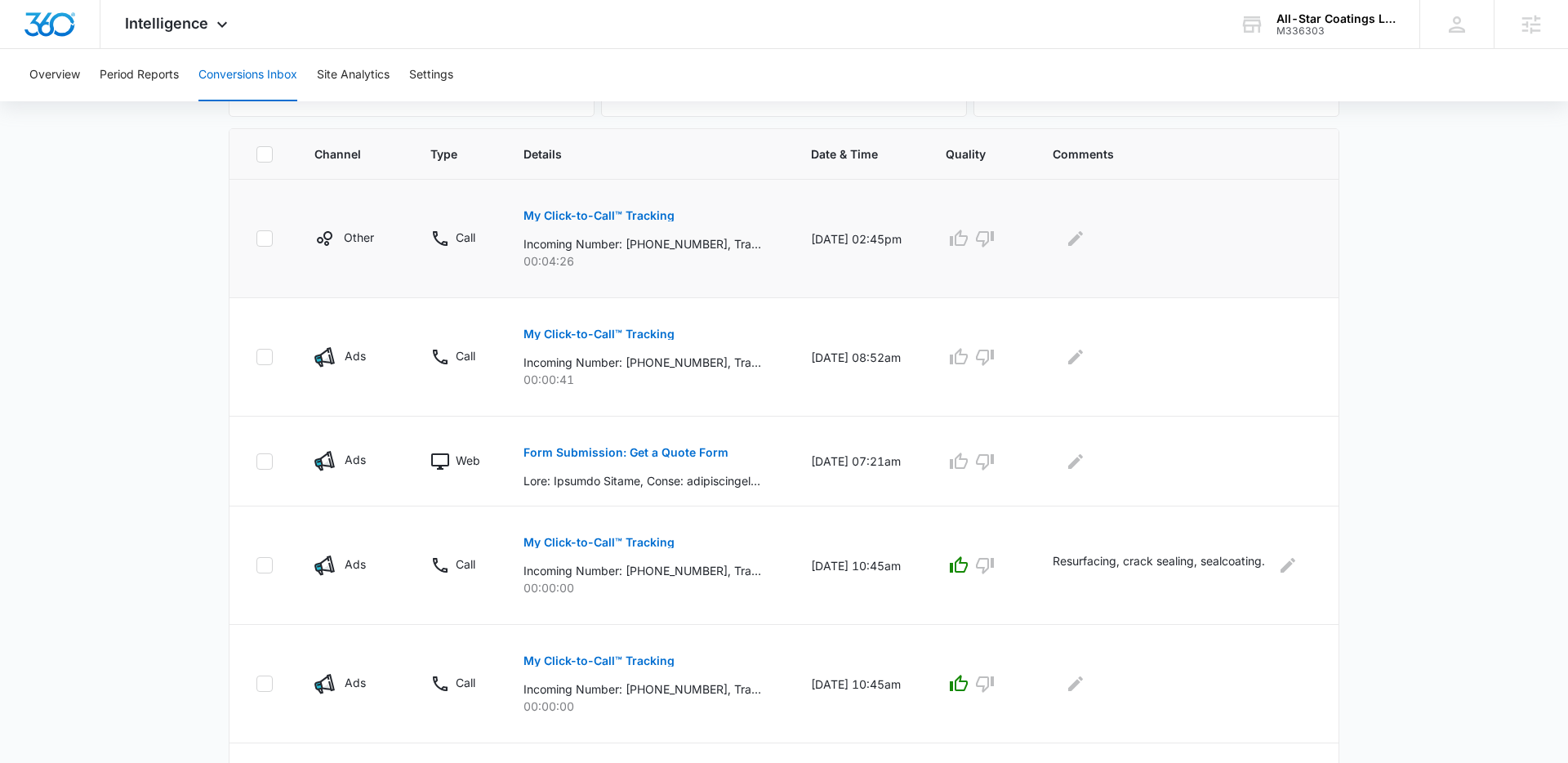
click at [619, 217] on p "My Click-to-Call™ Tracking" at bounding box center [599, 216] width 151 height 11
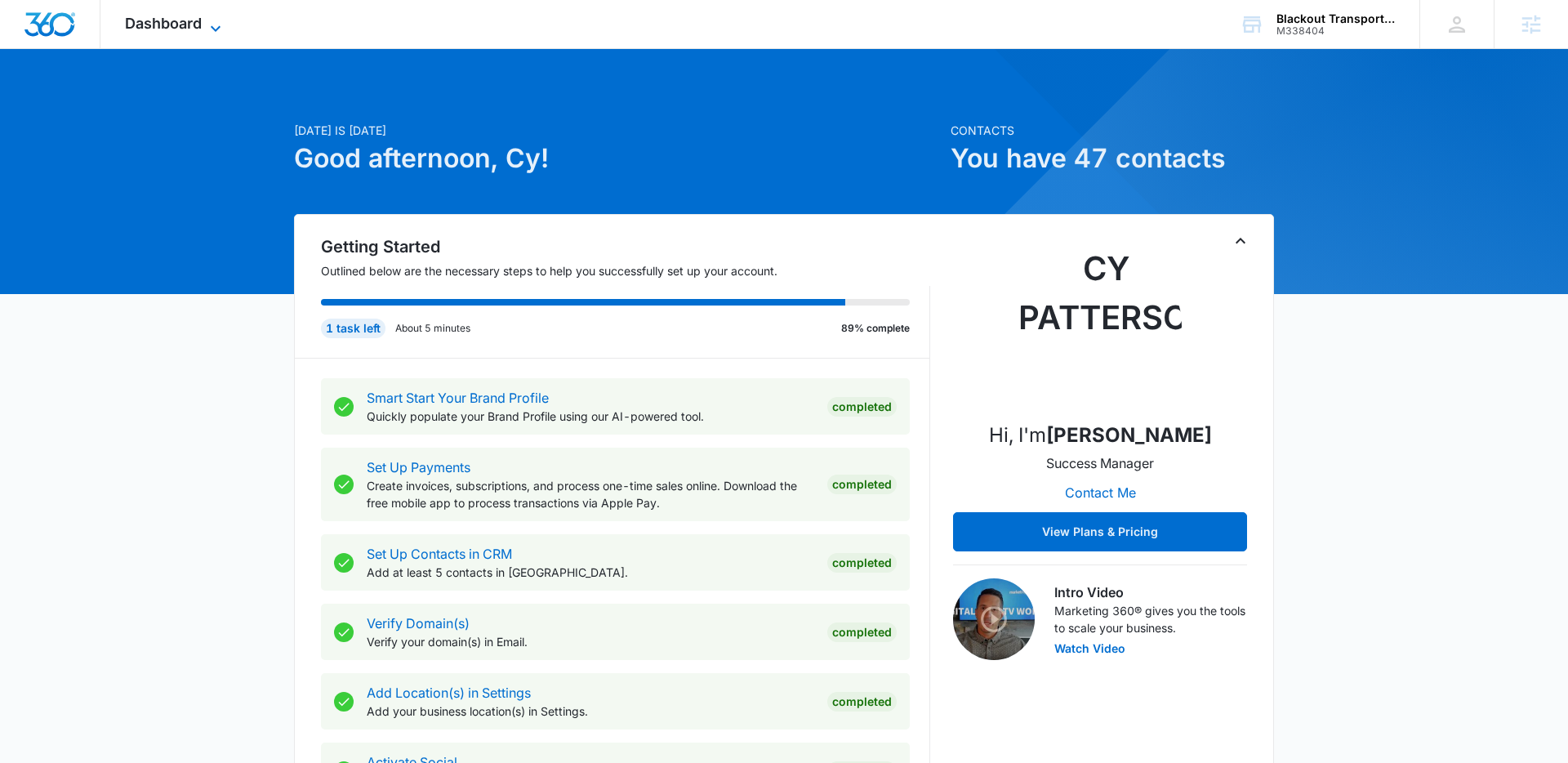
click at [169, 15] on span "Dashboard" at bounding box center [163, 24] width 76 height 17
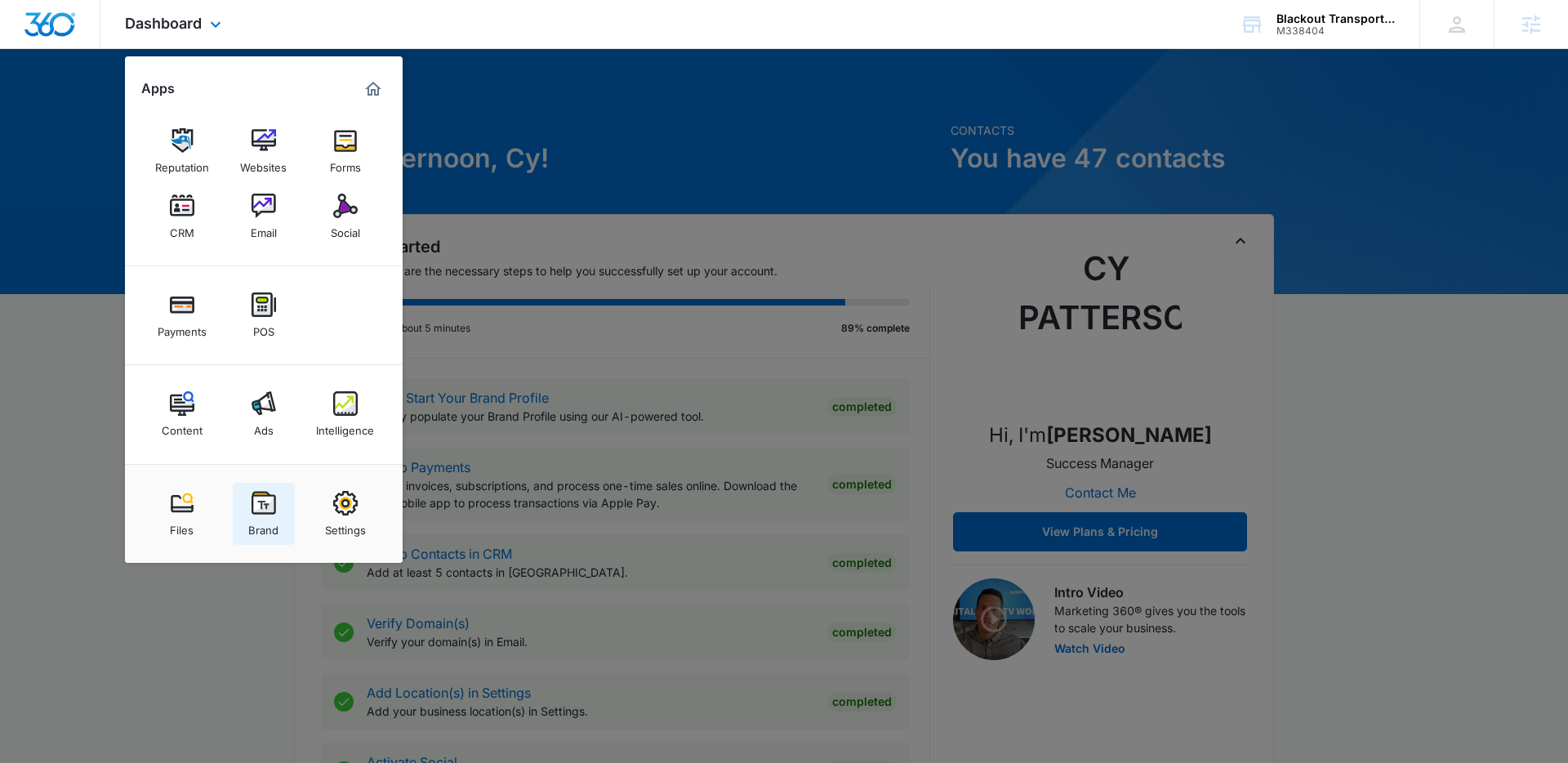
click at [260, 525] on div "Brand" at bounding box center [263, 526] width 30 height 22
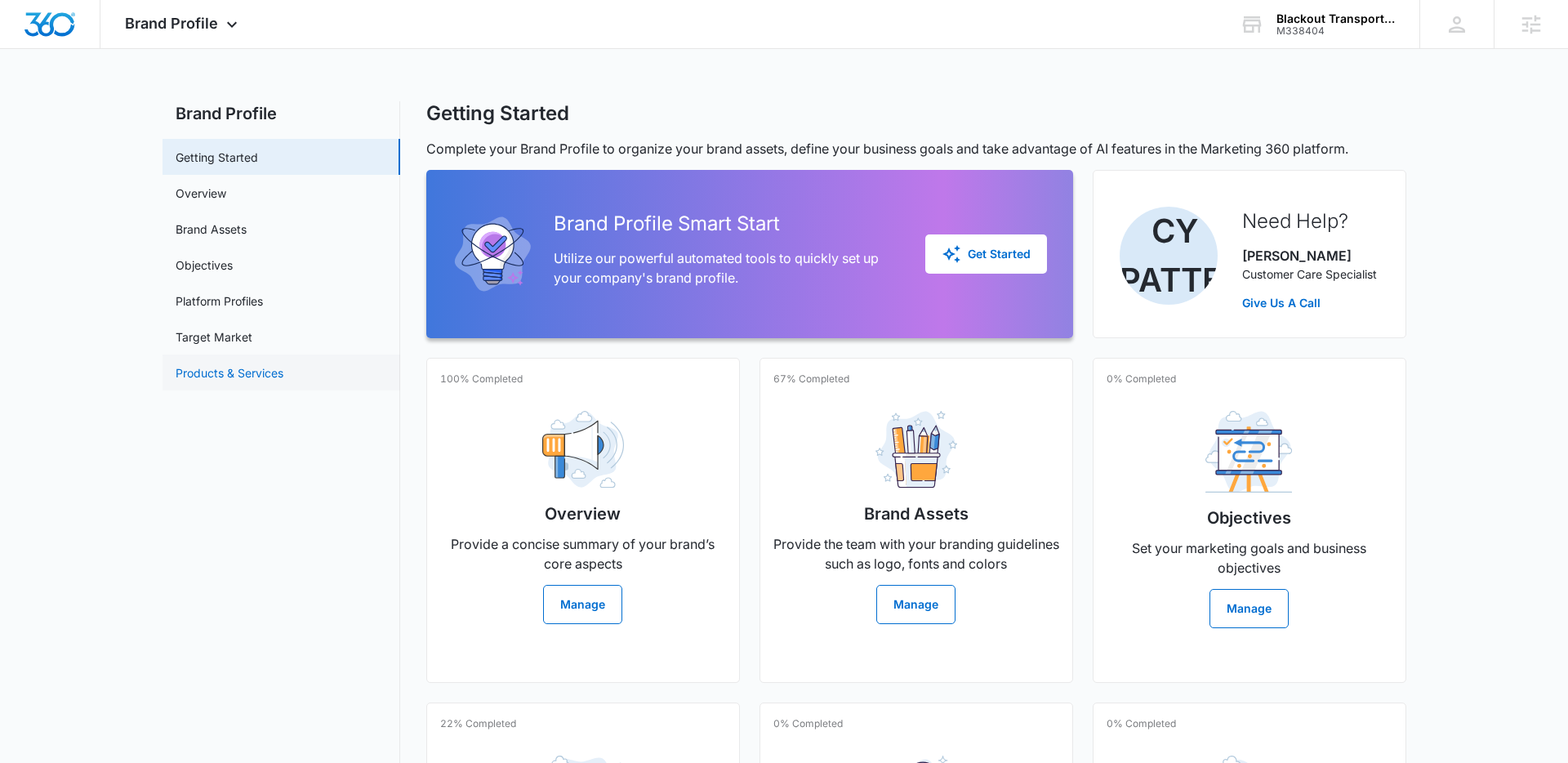
click at [235, 377] on link "Products & Services" at bounding box center [229, 373] width 107 height 17
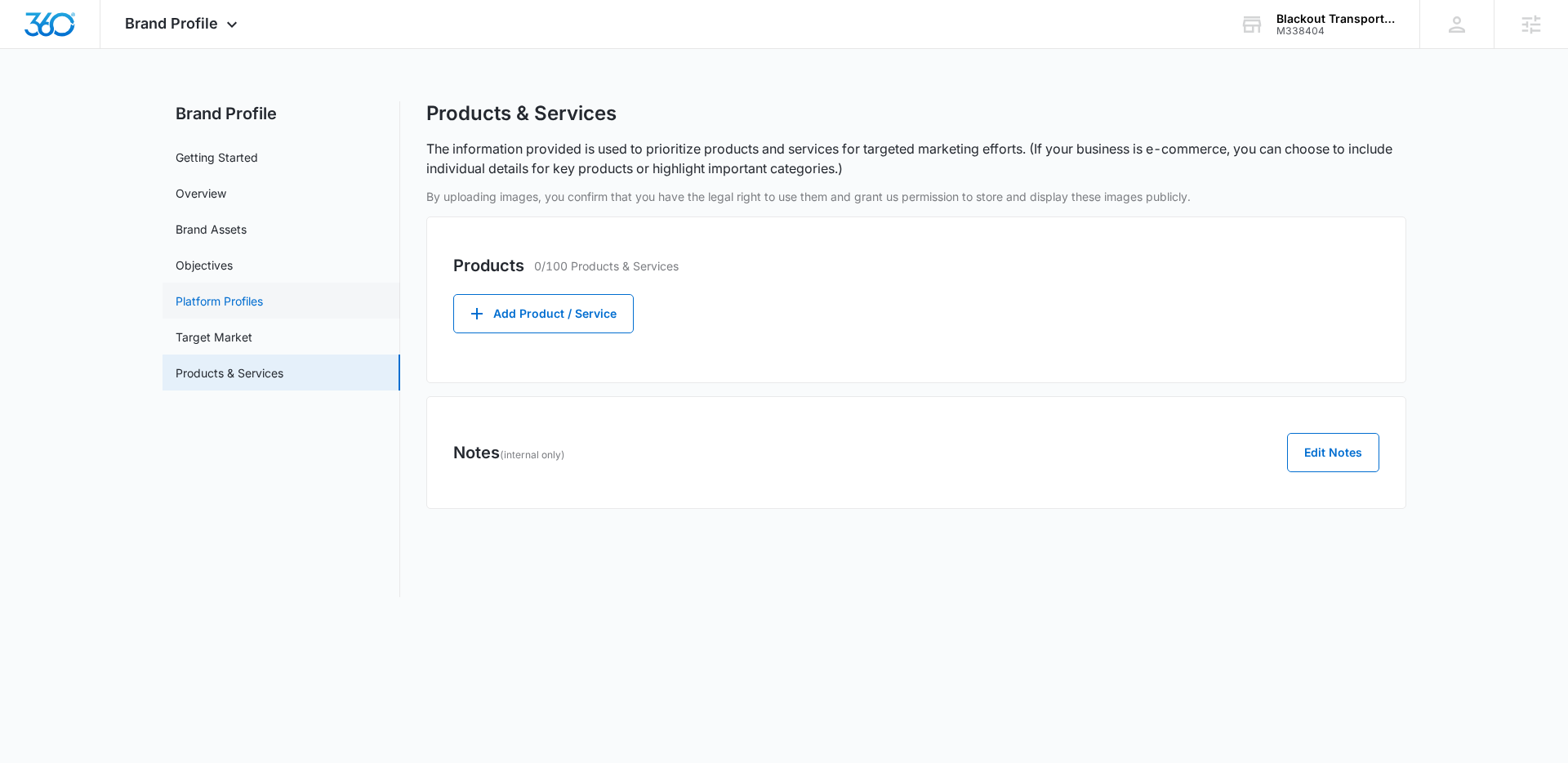
click at [225, 298] on link "Platform Profiles" at bounding box center [219, 301] width 88 height 17
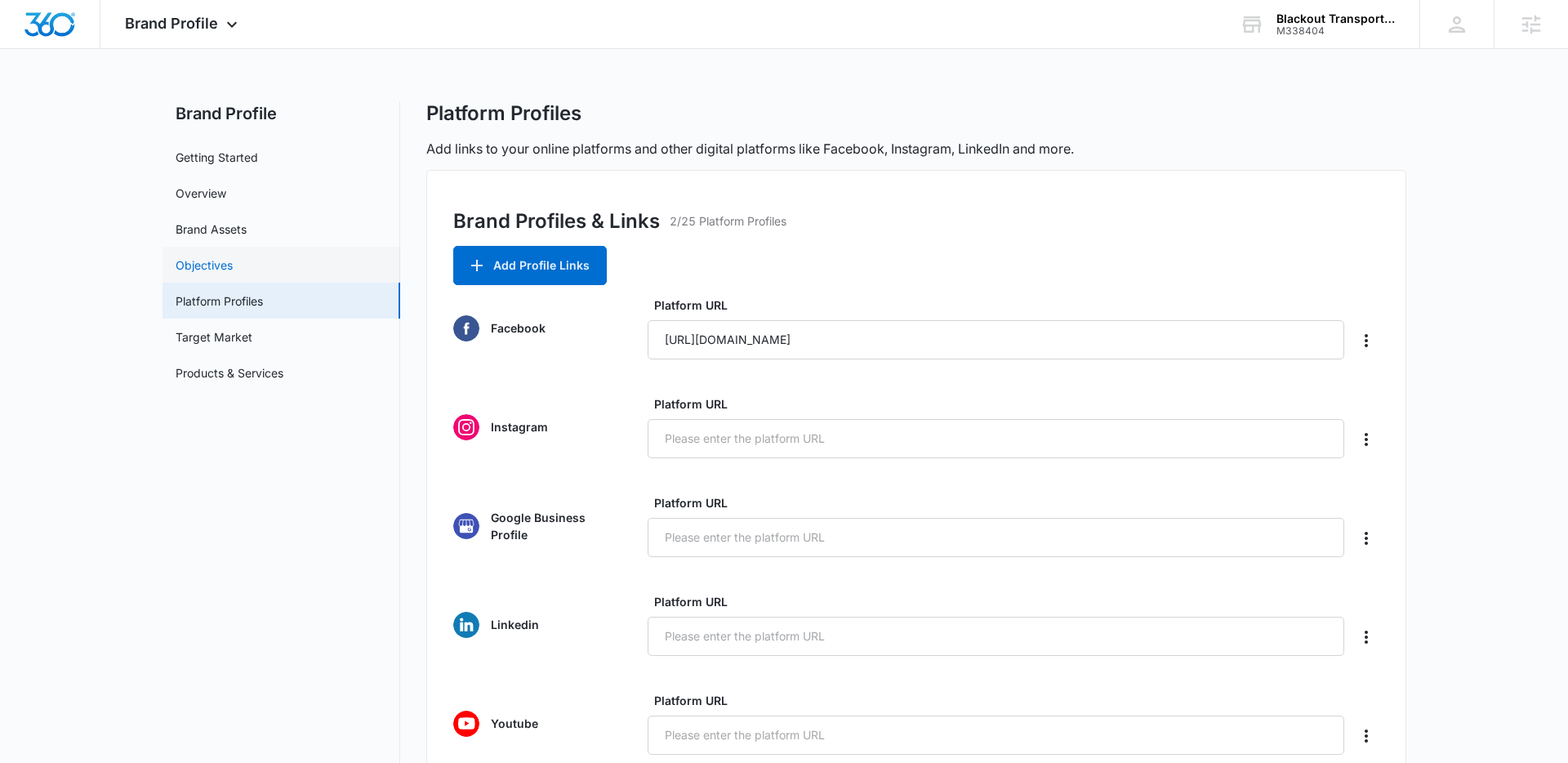
click at [218, 268] on link "Objectives" at bounding box center [204, 265] width 58 height 17
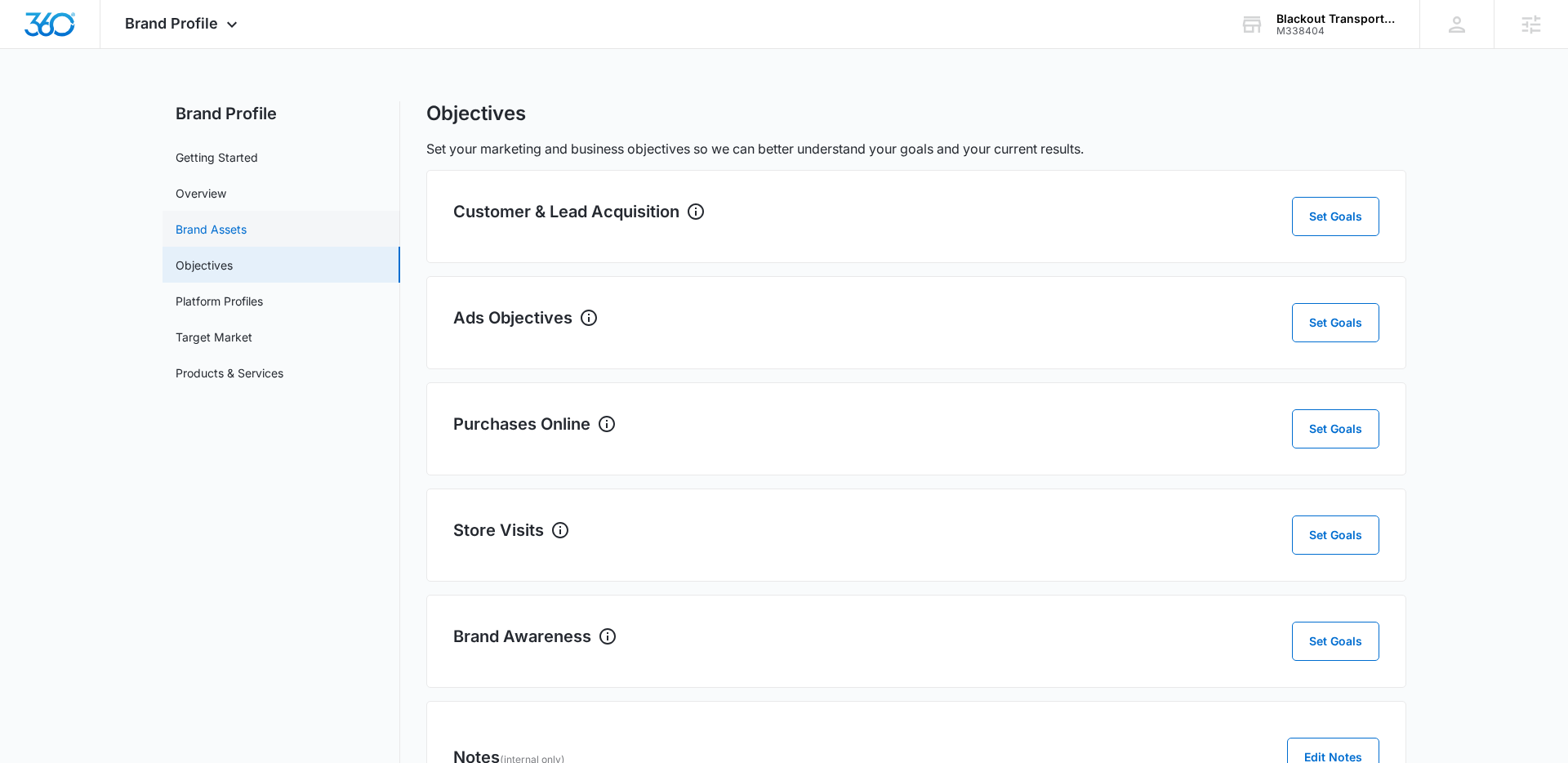
click at [223, 225] on link "Brand Assets" at bounding box center [210, 229] width 71 height 17
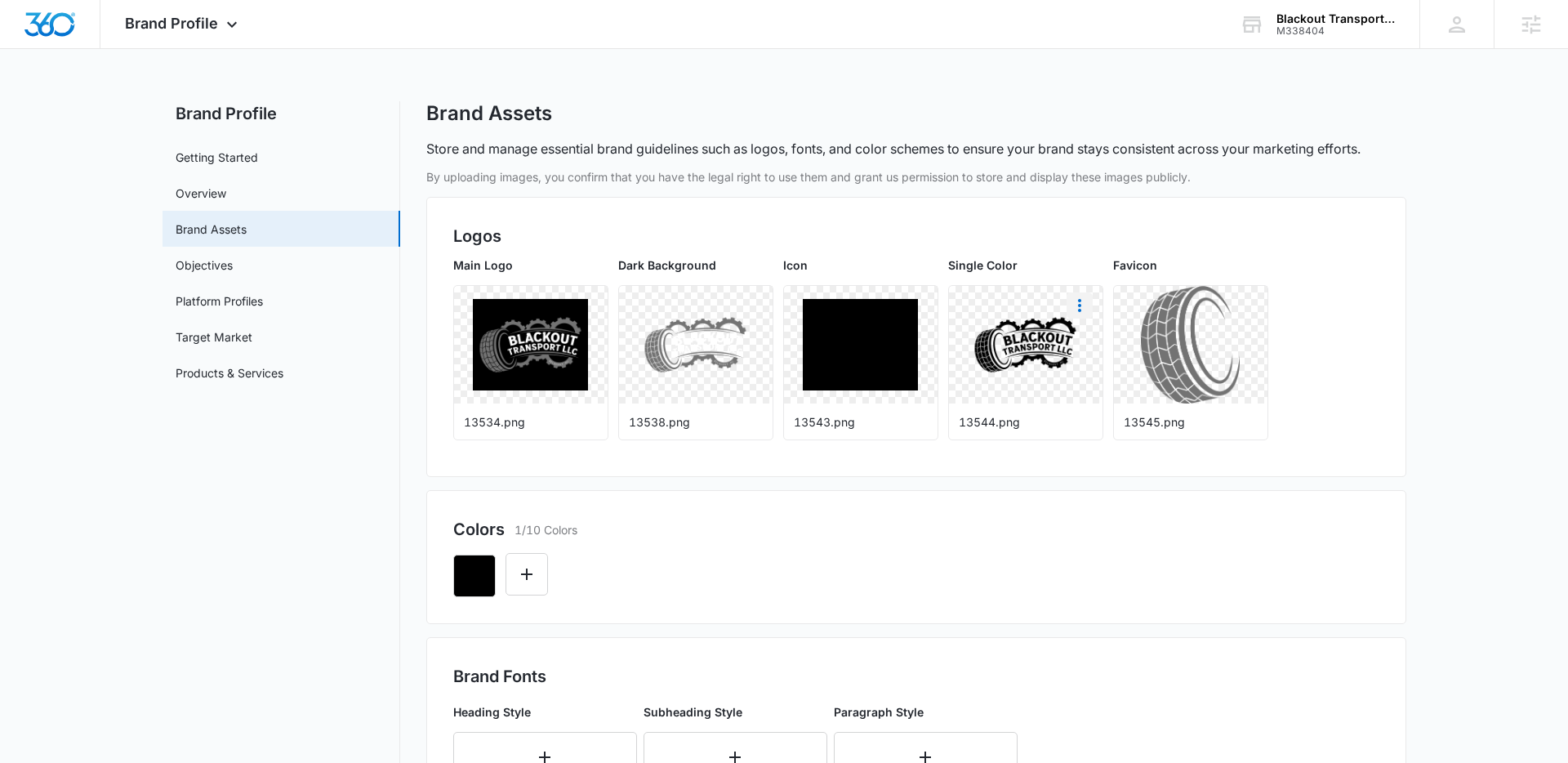
click at [1082, 305] on icon "More" at bounding box center [1080, 306] width 20 height 20
click at [1099, 353] on div "Download" at bounding box center [1114, 351] width 53 height 11
click at [584, 307] on icon "More" at bounding box center [585, 306] width 20 height 20
click at [590, 347] on button "Download" at bounding box center [628, 352] width 112 height 25
